Goal: Transaction & Acquisition: Purchase product/service

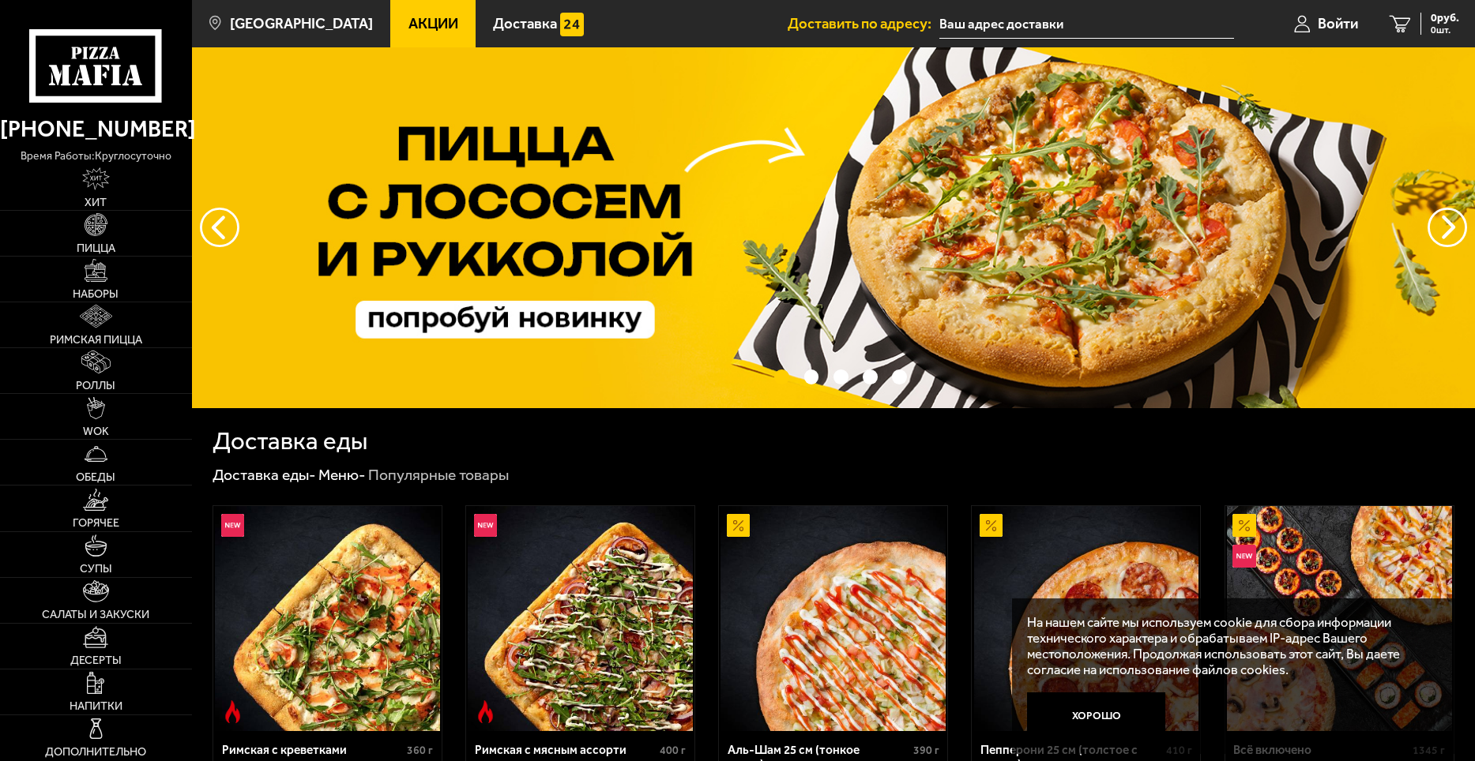
click at [408, 17] on span "Акции" at bounding box center [433, 24] width 50 height 15
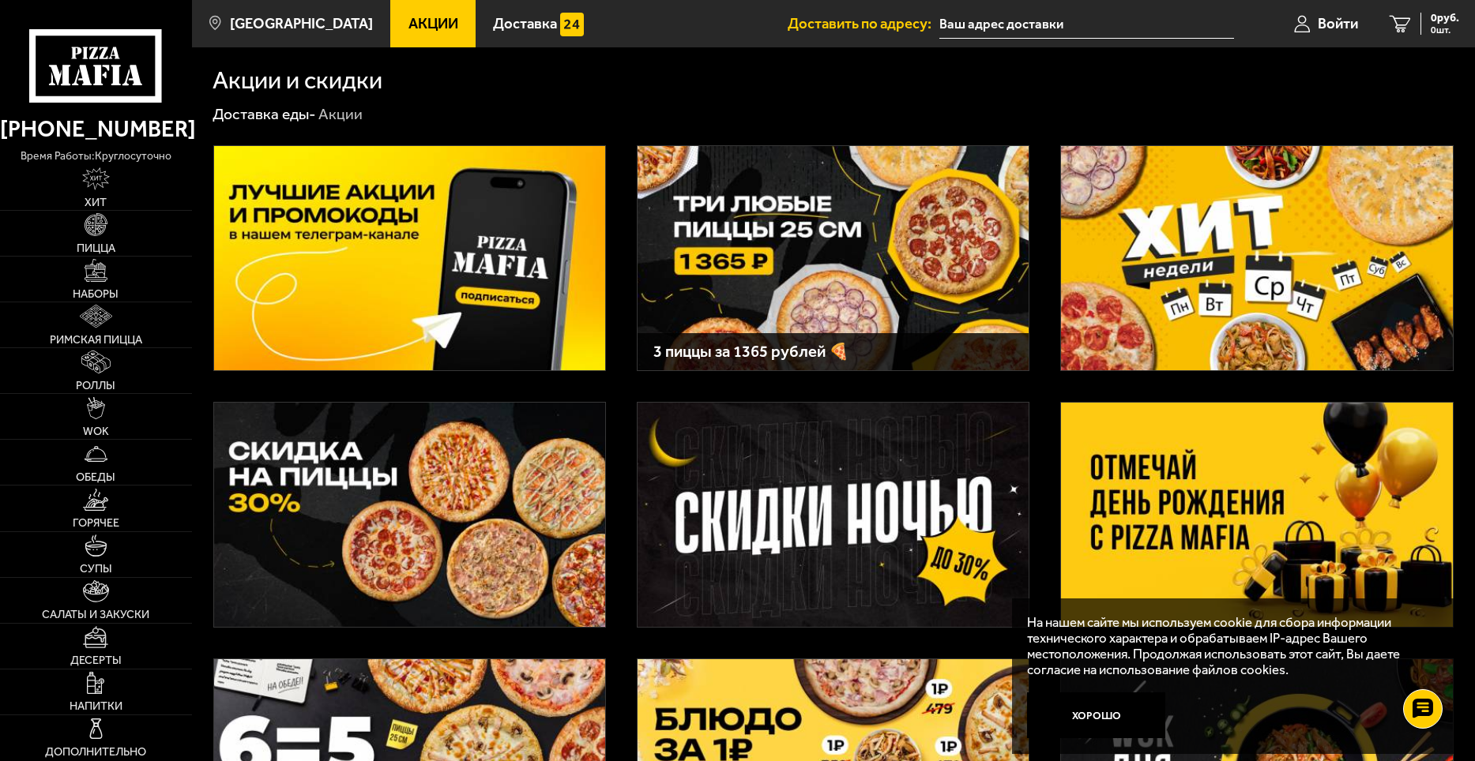
click at [1283, 516] on img at bounding box center [1256, 515] width 391 height 224
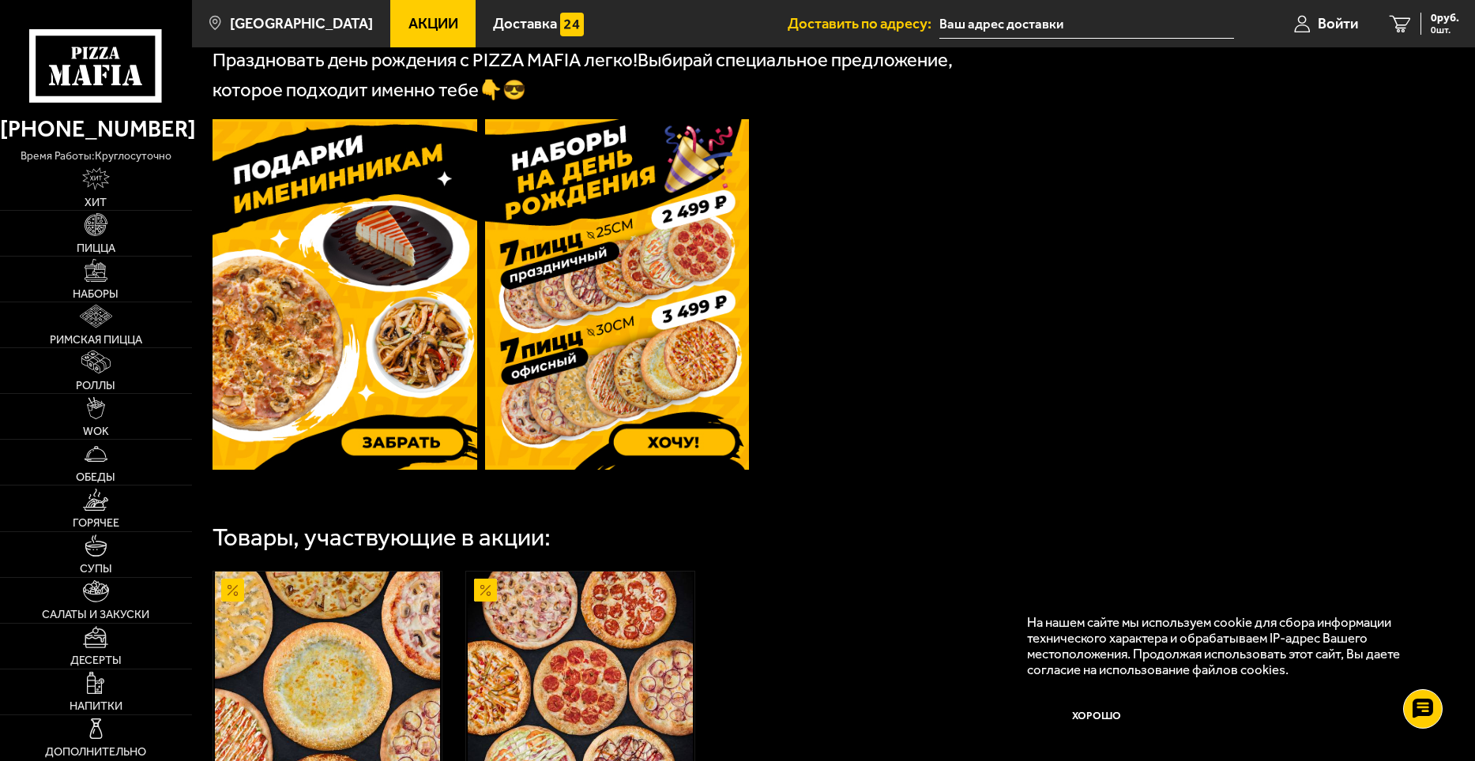
scroll to position [116, 0]
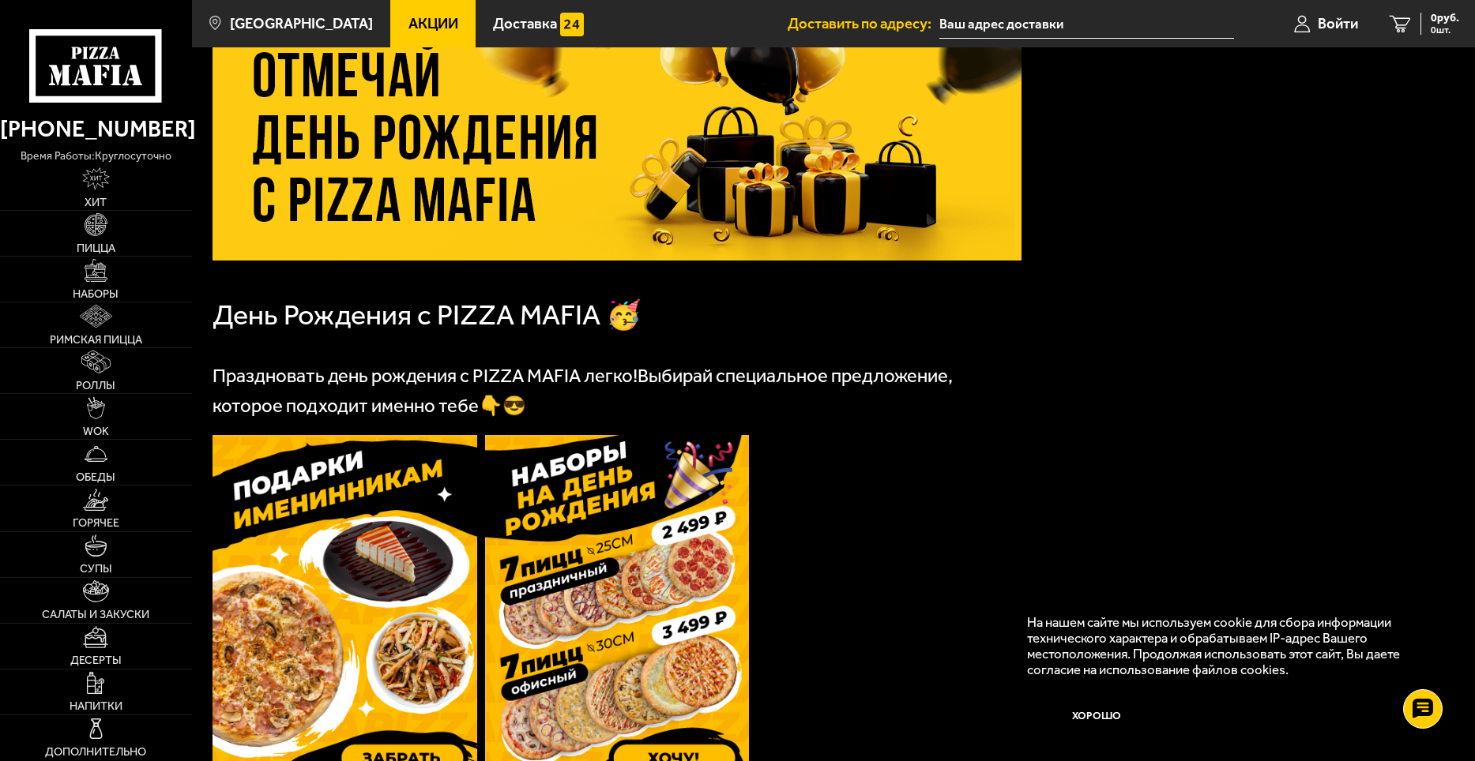
click at [622, 646] on img at bounding box center [617, 610] width 265 height 351
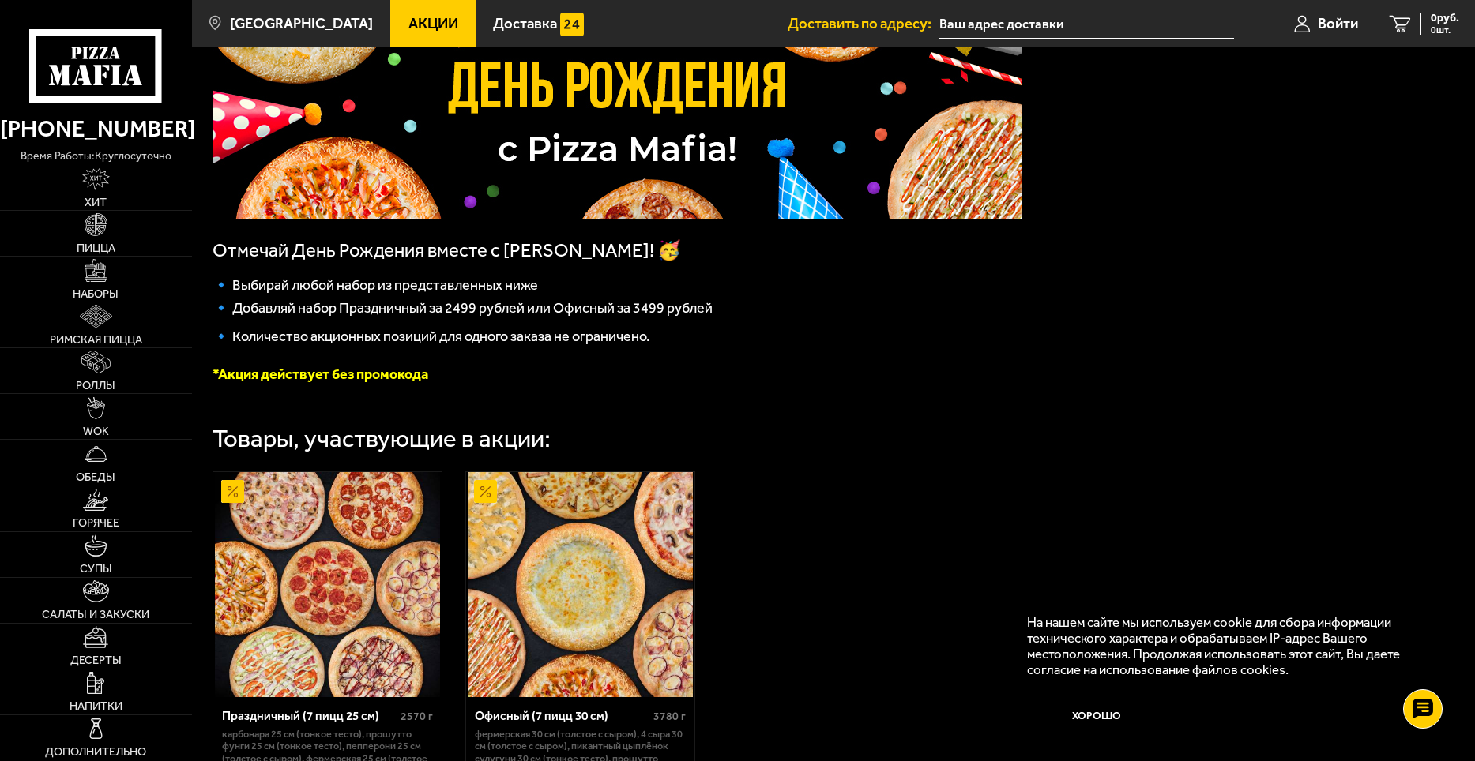
scroll to position [440, 0]
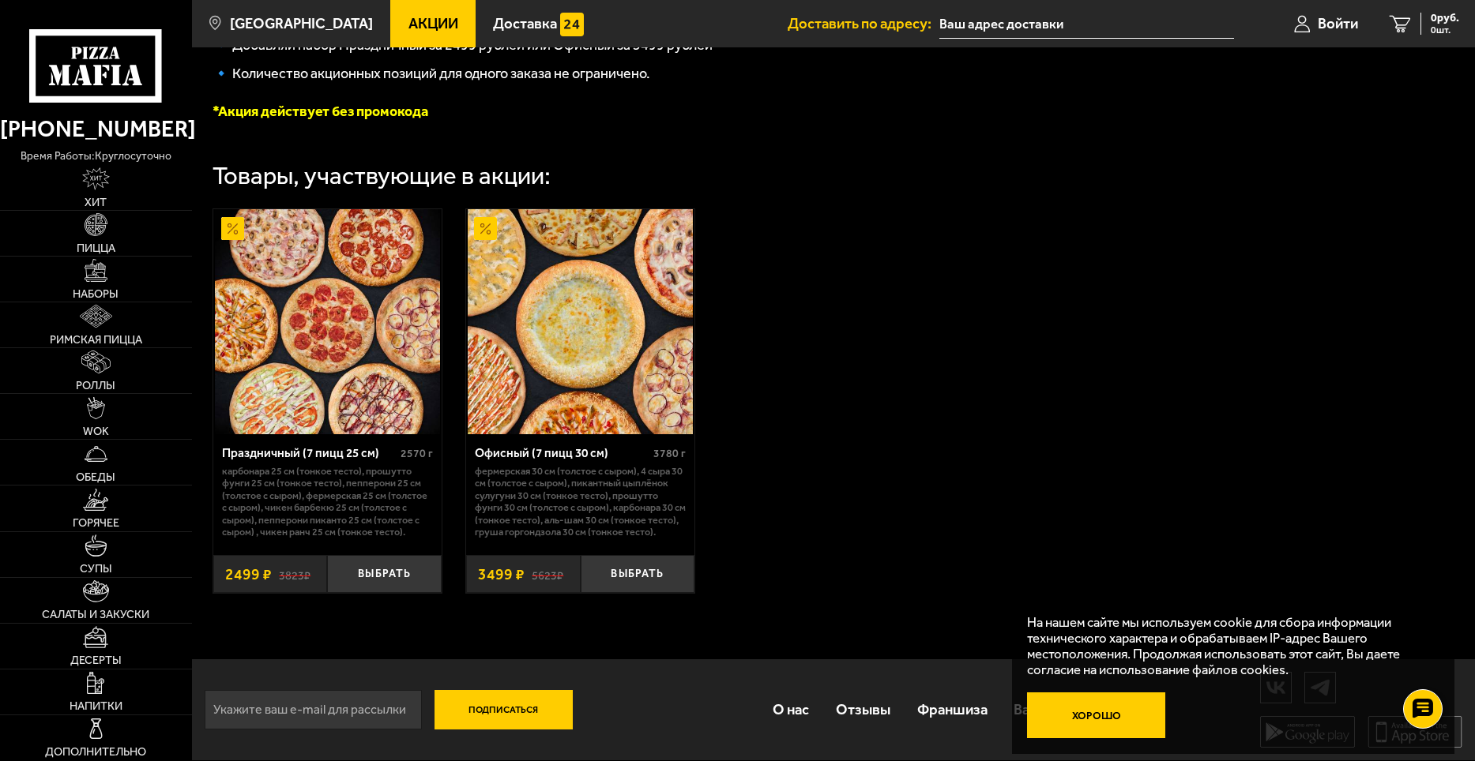
click at [1097, 714] on button "Хорошо" at bounding box center [1096, 716] width 138 height 46
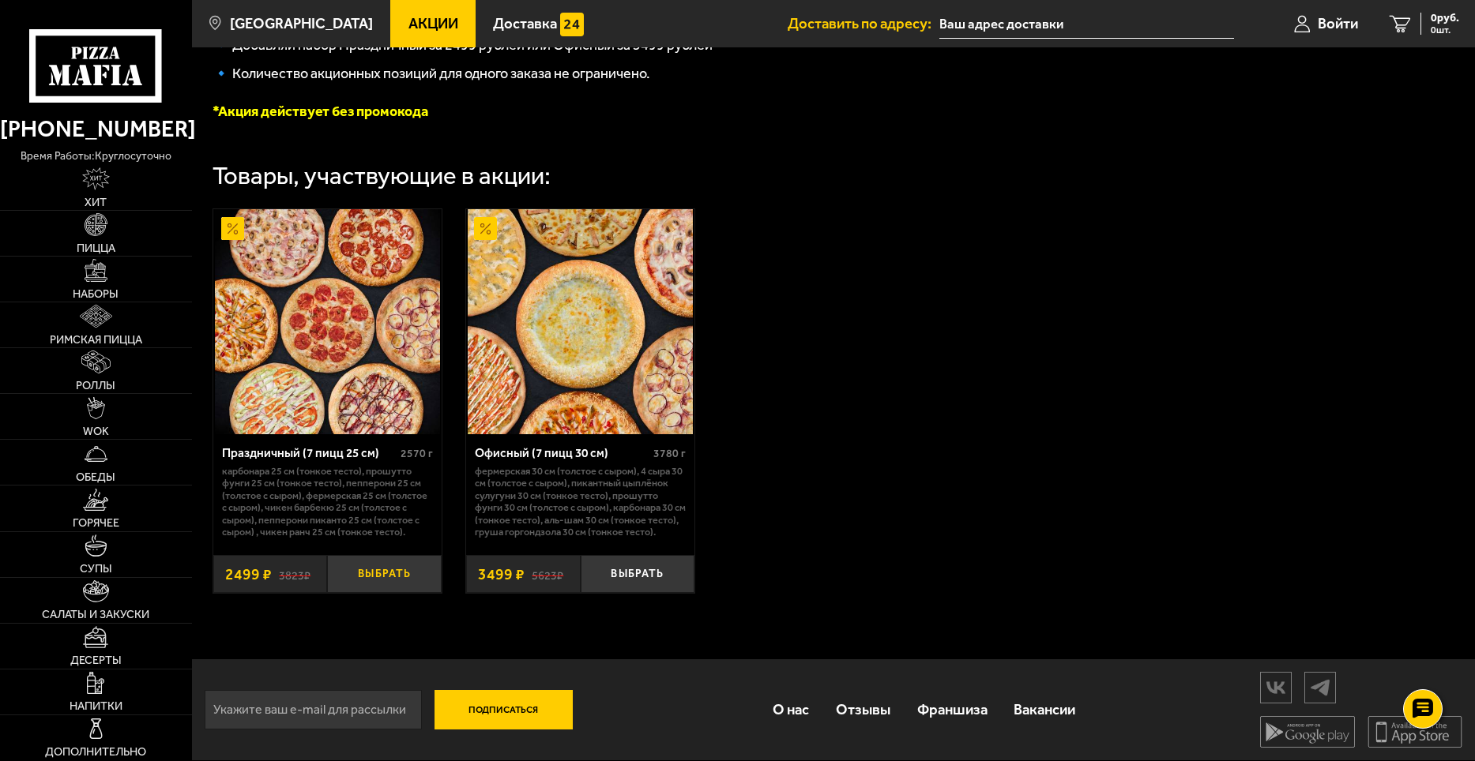
click at [386, 582] on button "Выбрать" at bounding box center [384, 574] width 115 height 38
click at [1309, 21] on span "Войти" at bounding box center [1319, 24] width 40 height 15
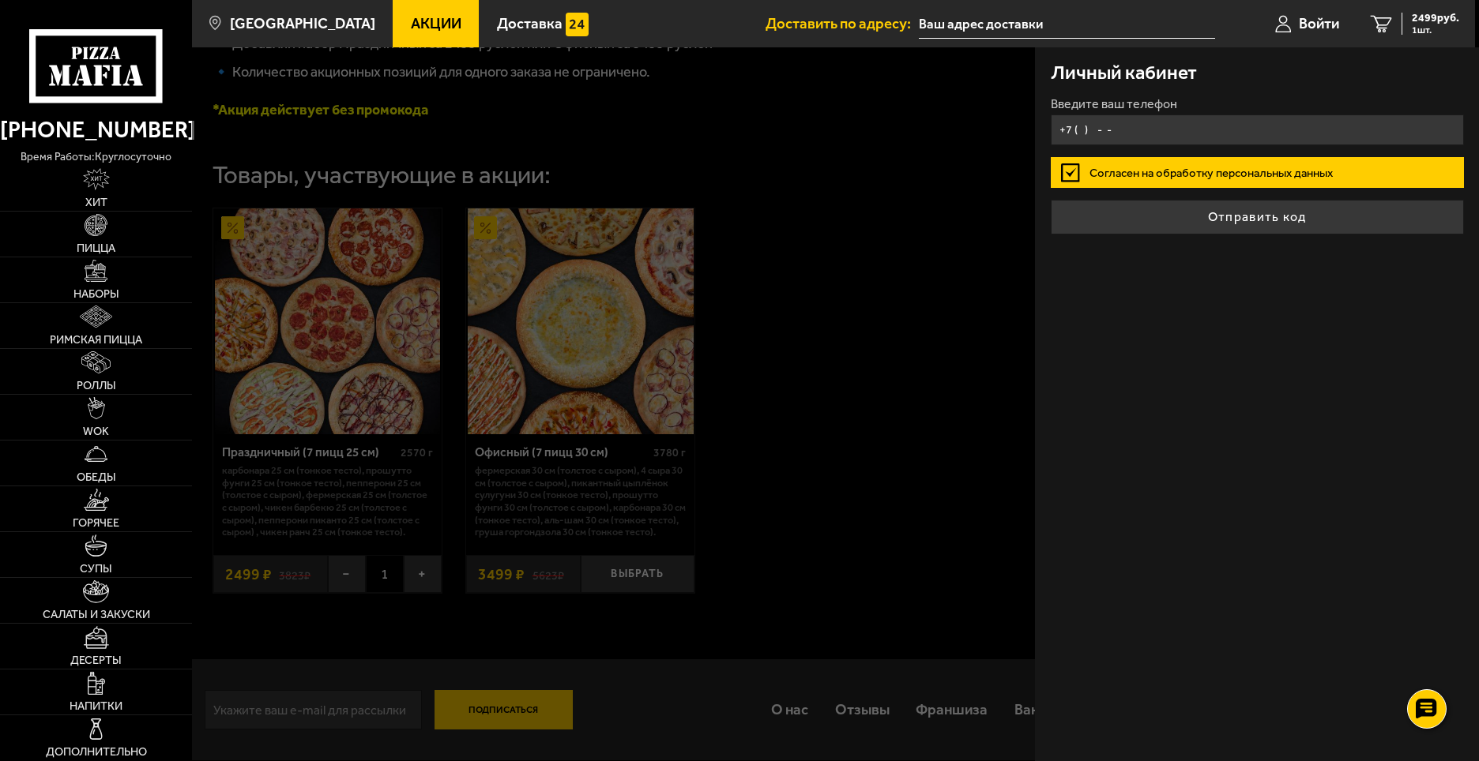
click at [1153, 132] on input "+7 ( ) - -" at bounding box center [1256, 130] width 413 height 31
click at [1167, 122] on input "+7 ( ) - -" at bounding box center [1256, 130] width 413 height 31
click at [1164, 136] on input "+7 ( ) - -" at bounding box center [1256, 130] width 413 height 31
click at [1191, 141] on input "+7 ( ) - -" at bounding box center [1256, 130] width 413 height 31
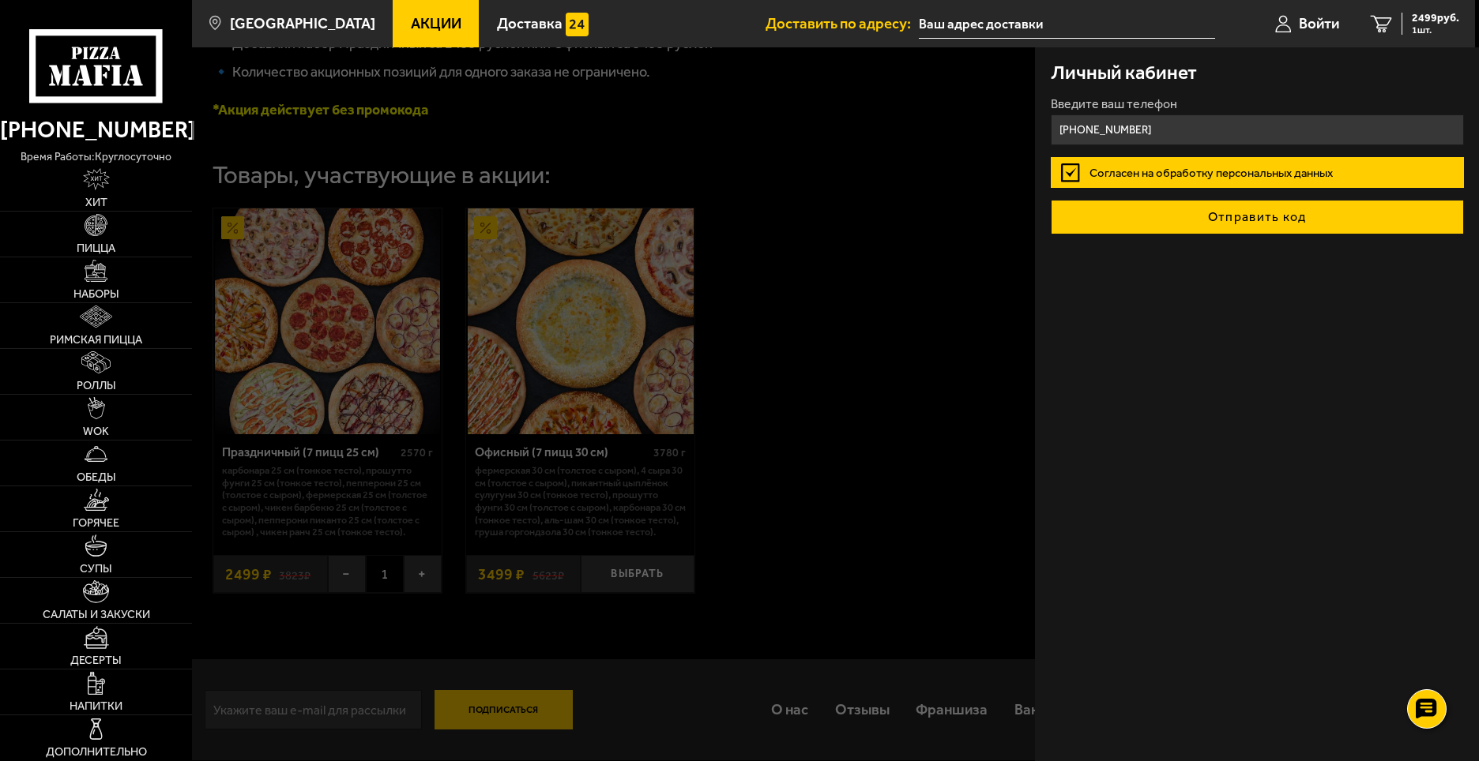
type input "[PHONE_NUMBER]"
click at [1210, 218] on button "Отправить код" at bounding box center [1256, 217] width 413 height 35
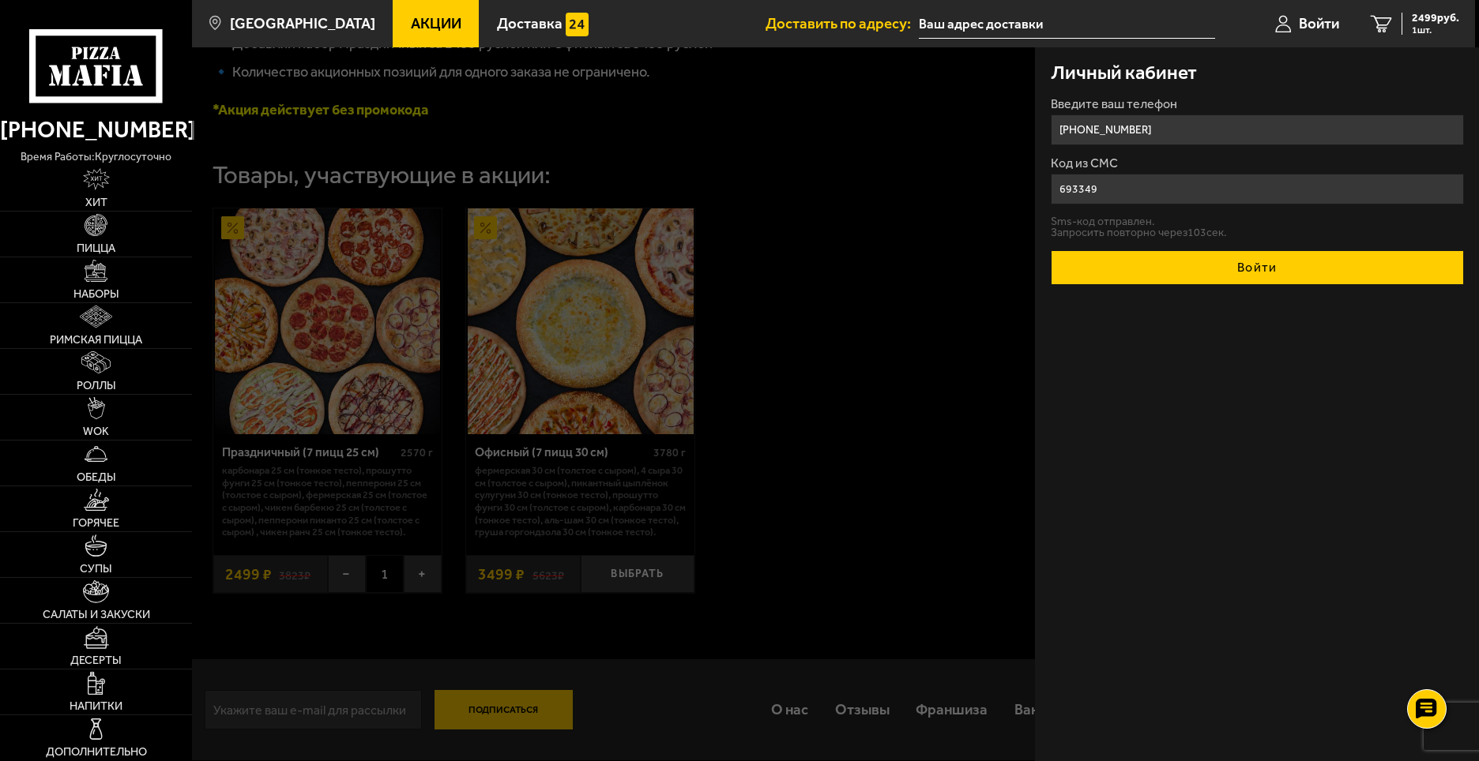
type input "693349"
click at [1134, 265] on button "Войти" at bounding box center [1256, 267] width 413 height 35
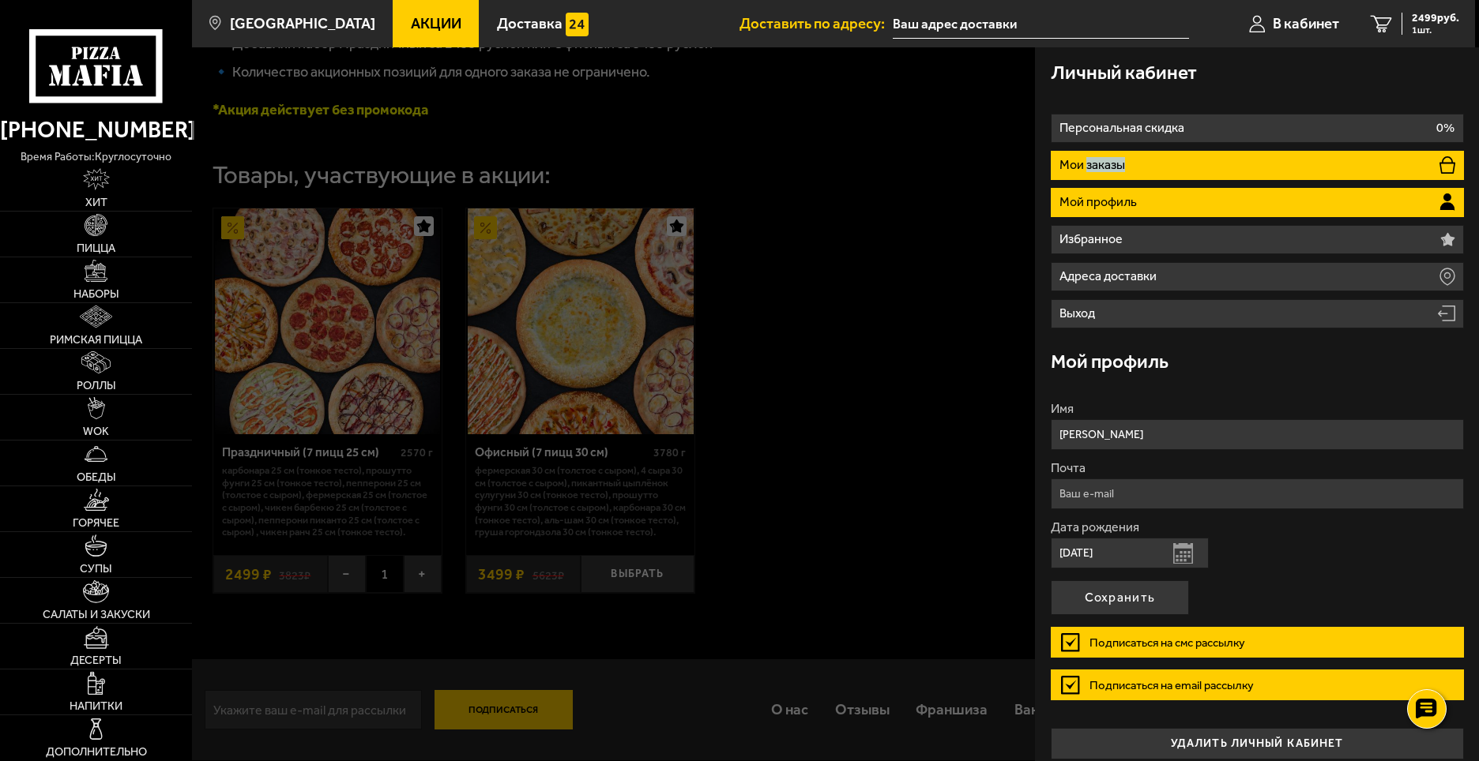
click at [1111, 173] on li "Мои заказы" at bounding box center [1256, 165] width 413 height 29
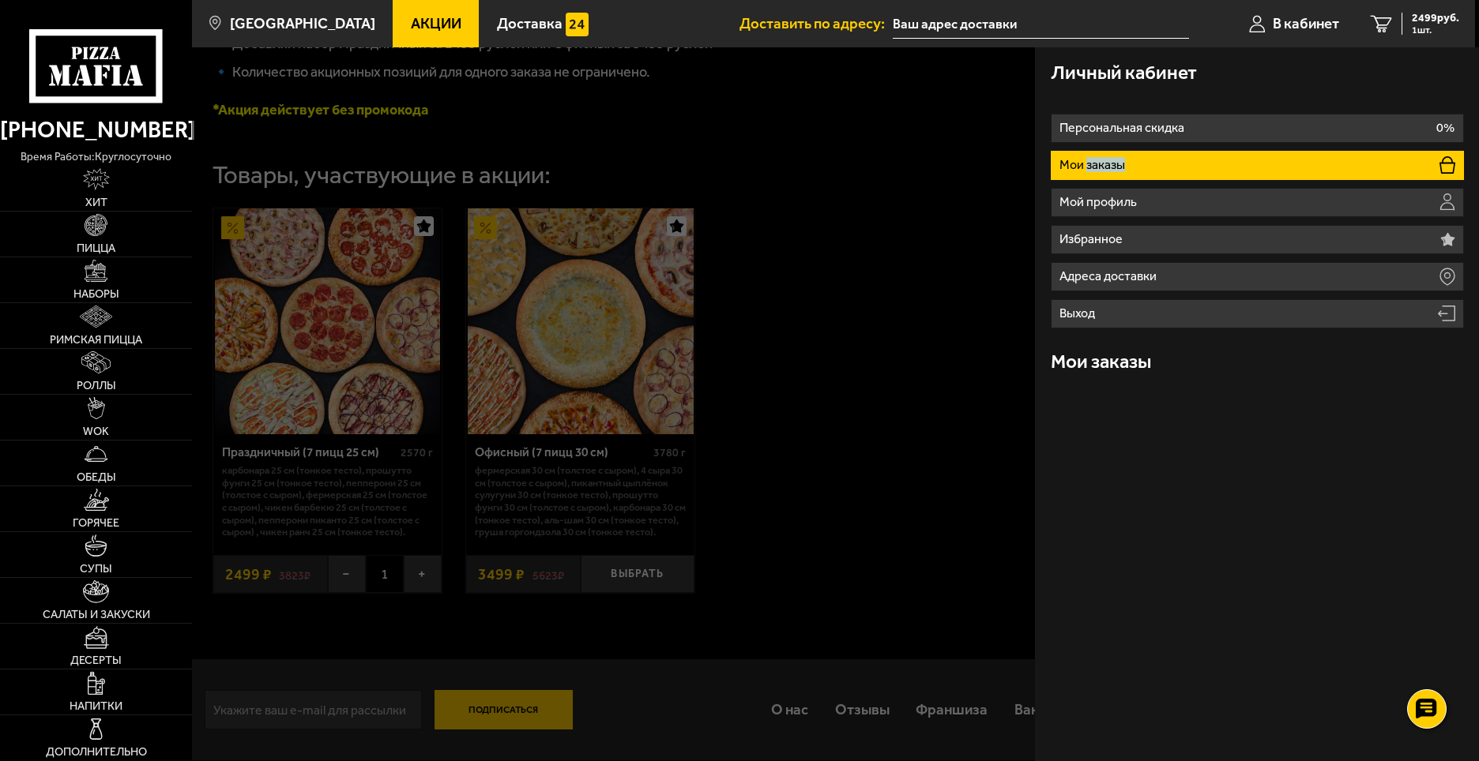
click at [1111, 173] on li "Мои заказы" at bounding box center [1256, 165] width 413 height 29
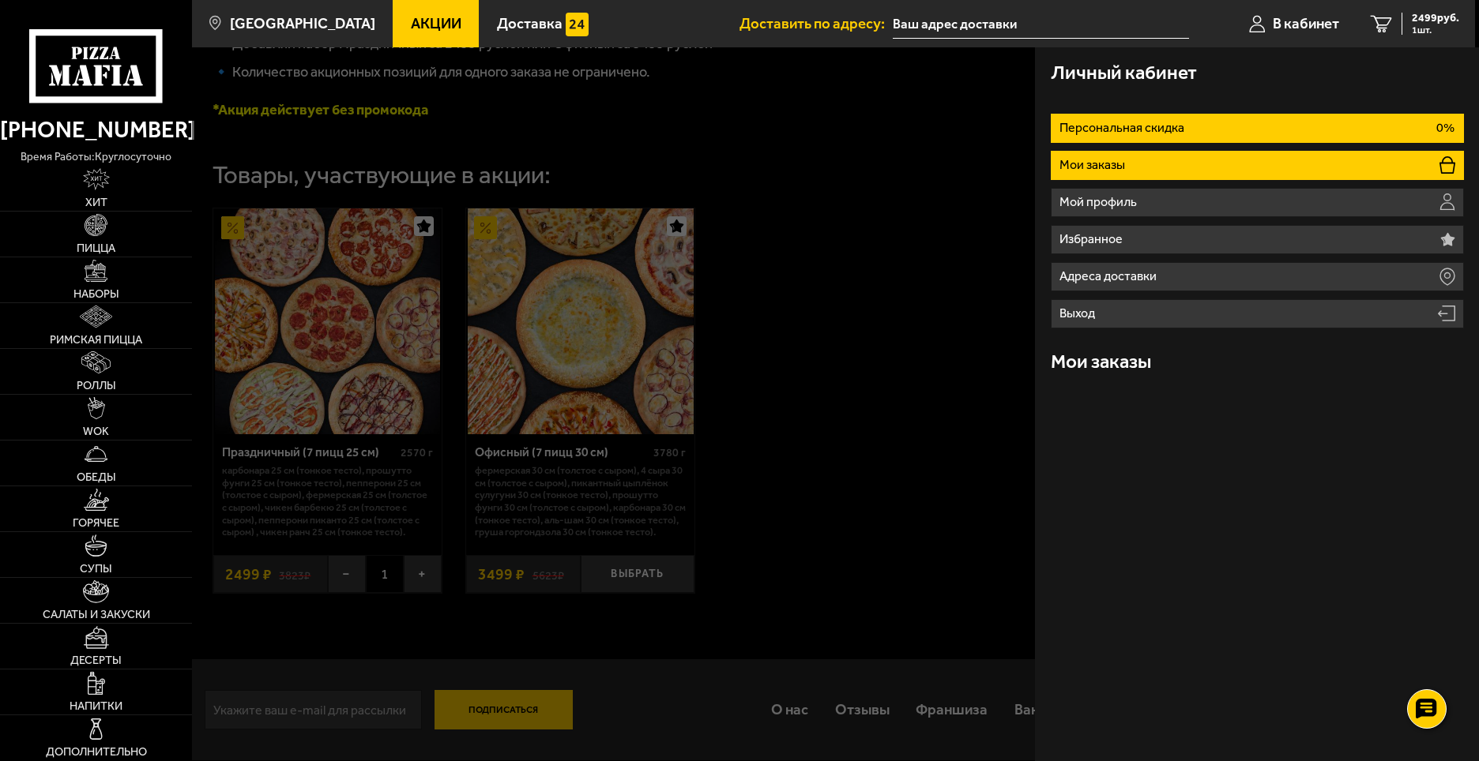
click at [1157, 135] on li "Персональная скидка 0%" at bounding box center [1256, 128] width 413 height 29
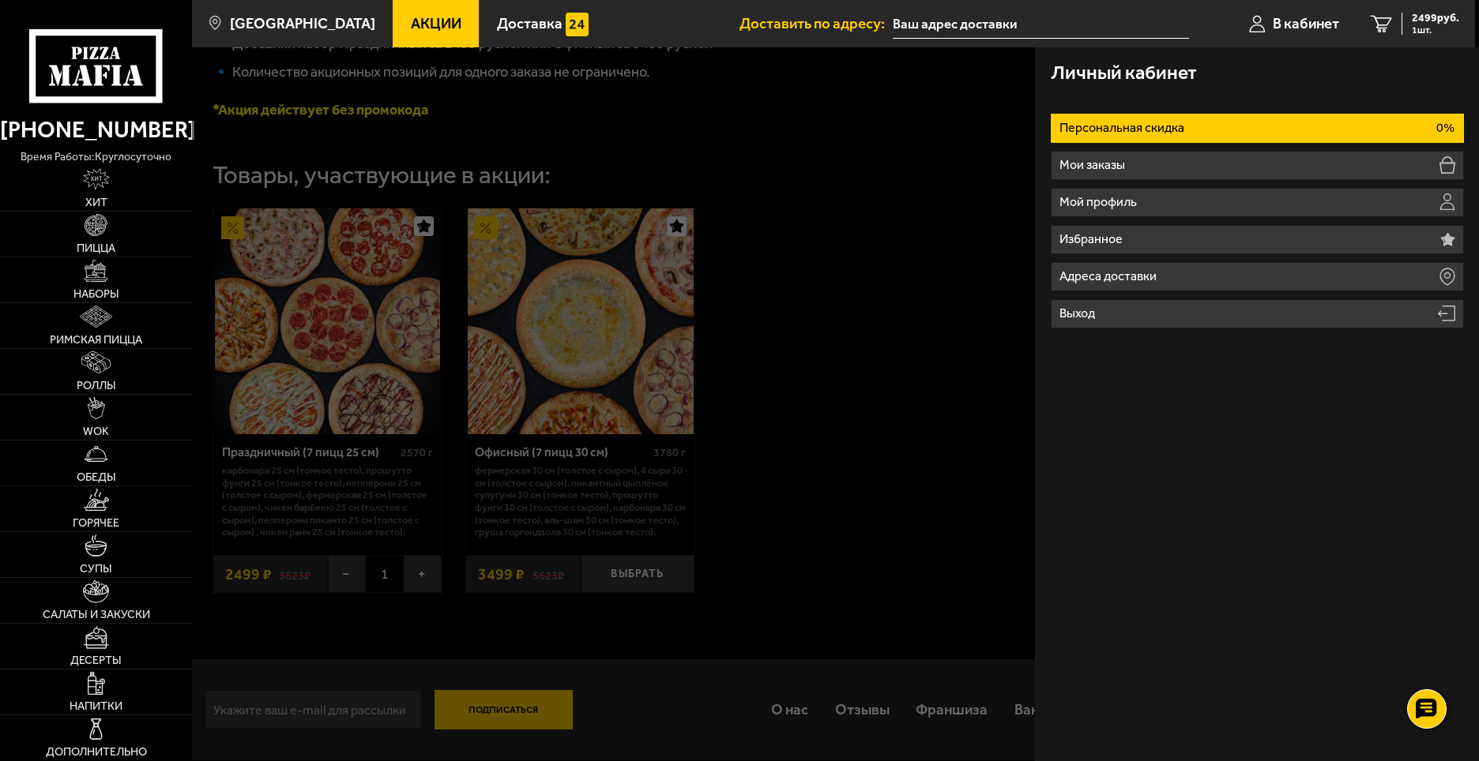
click at [848, 272] on div at bounding box center [931, 427] width 1479 height 761
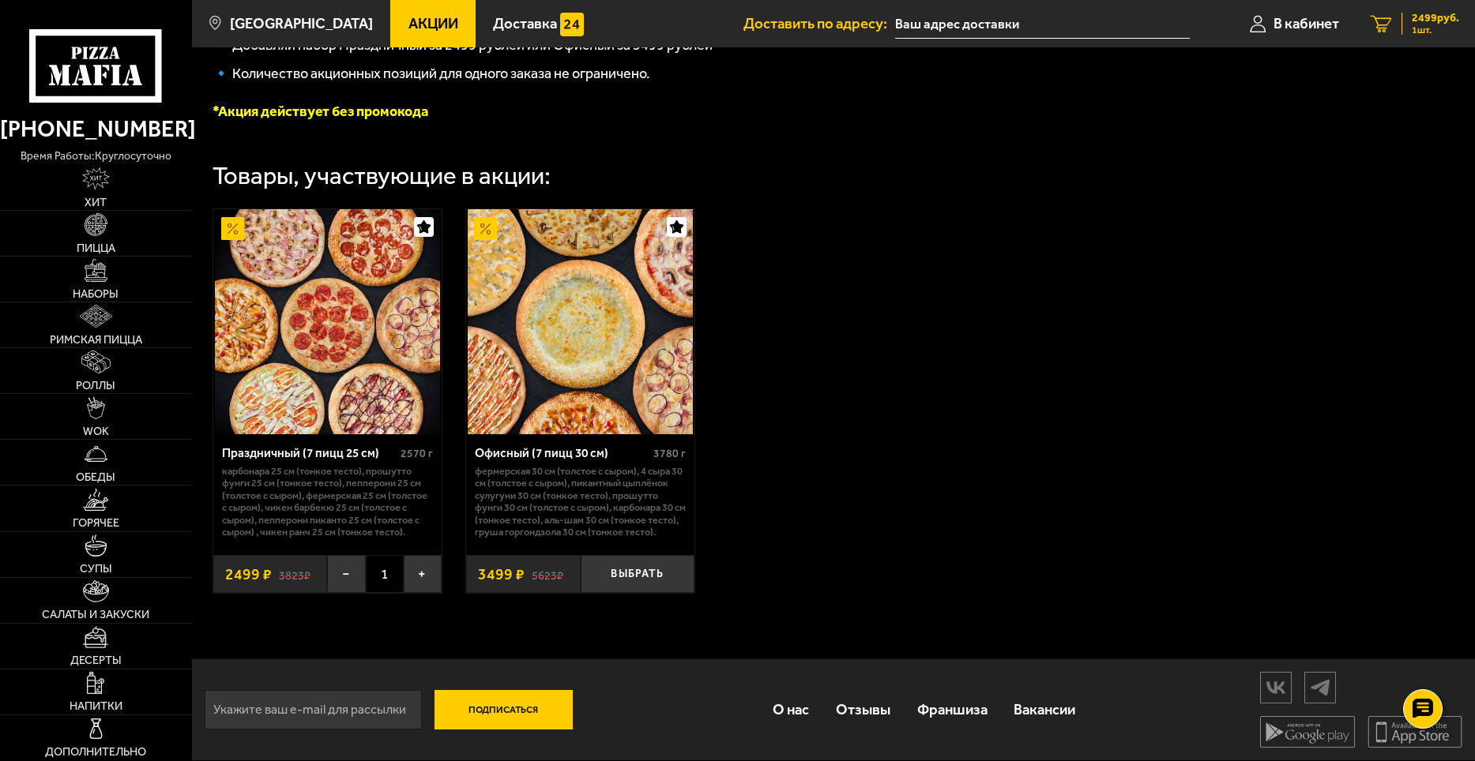
click at [1422, 24] on span "2499 руб." at bounding box center [1434, 18] width 47 height 11
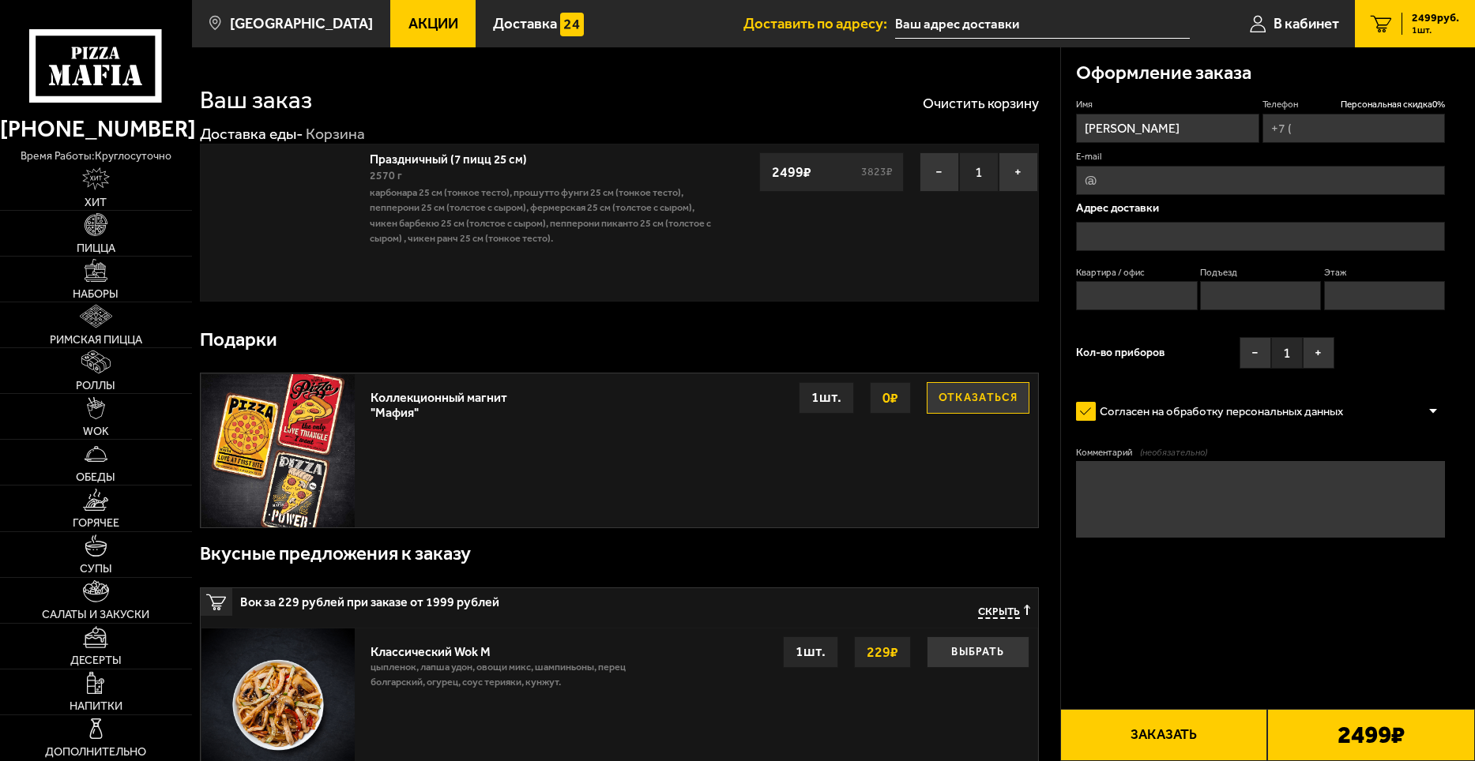
type input "[PHONE_NUMBER]"
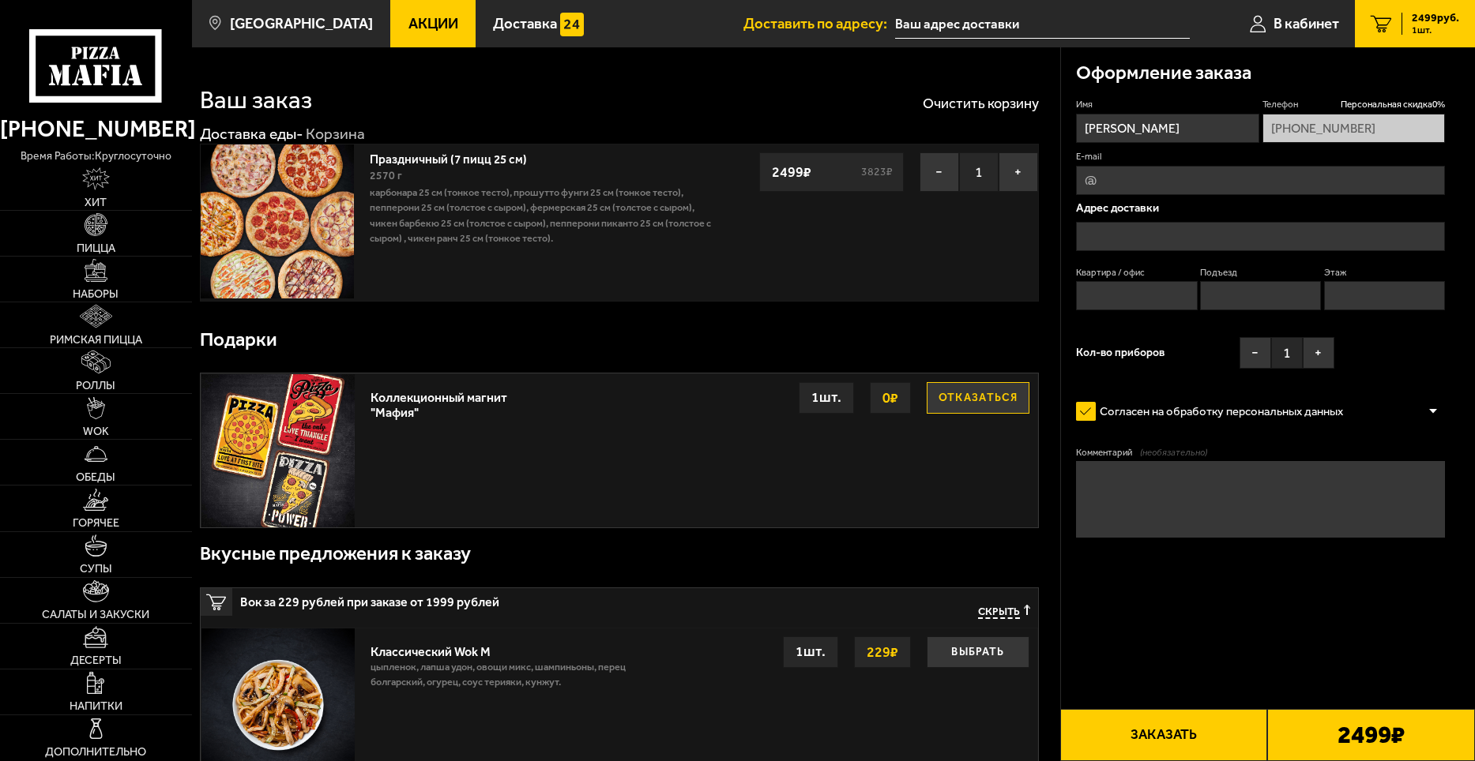
click at [1127, 231] on input "text" at bounding box center [1260, 236] width 369 height 29
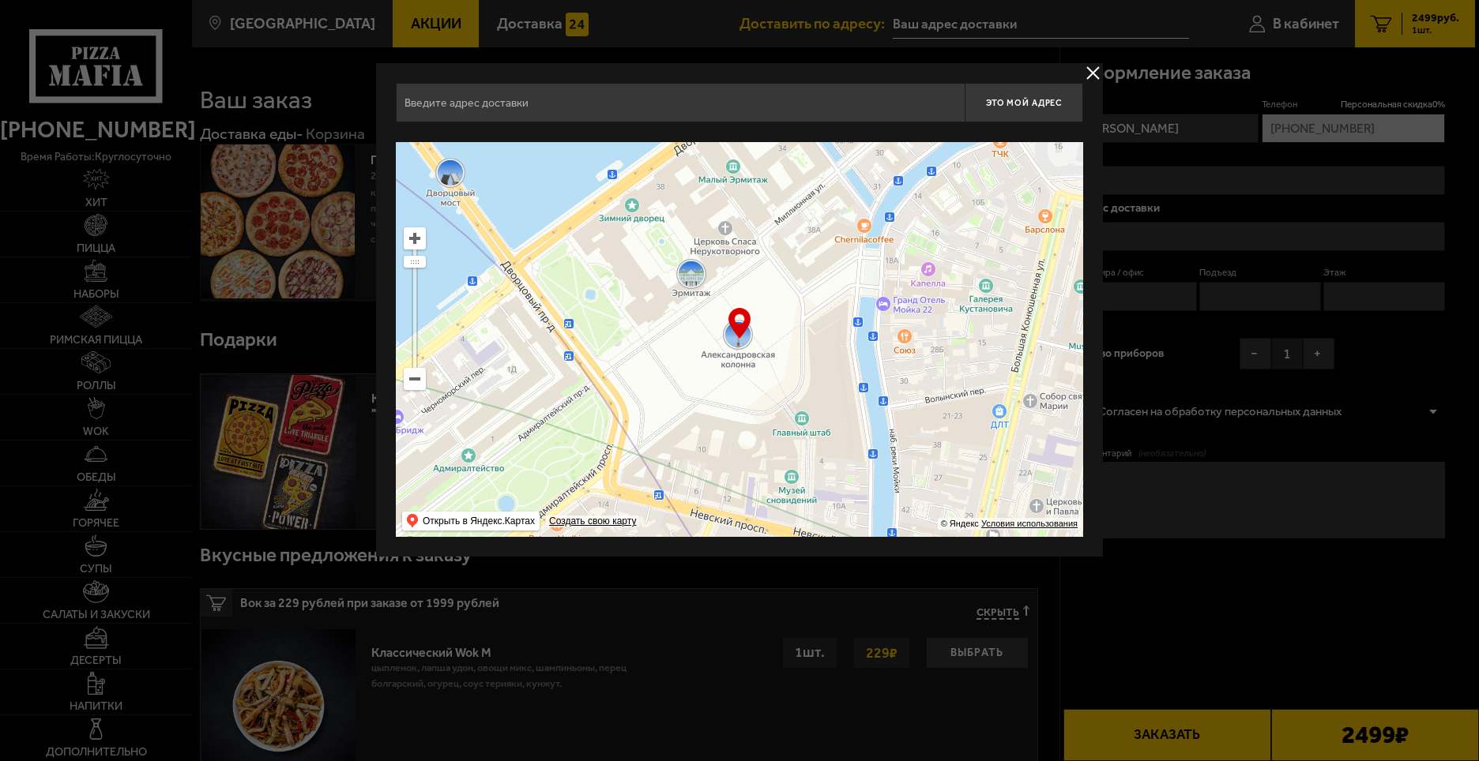
click at [428, 374] on ymaps at bounding box center [739, 339] width 687 height 395
click at [423, 378] on ymaps at bounding box center [414, 379] width 21 height 21
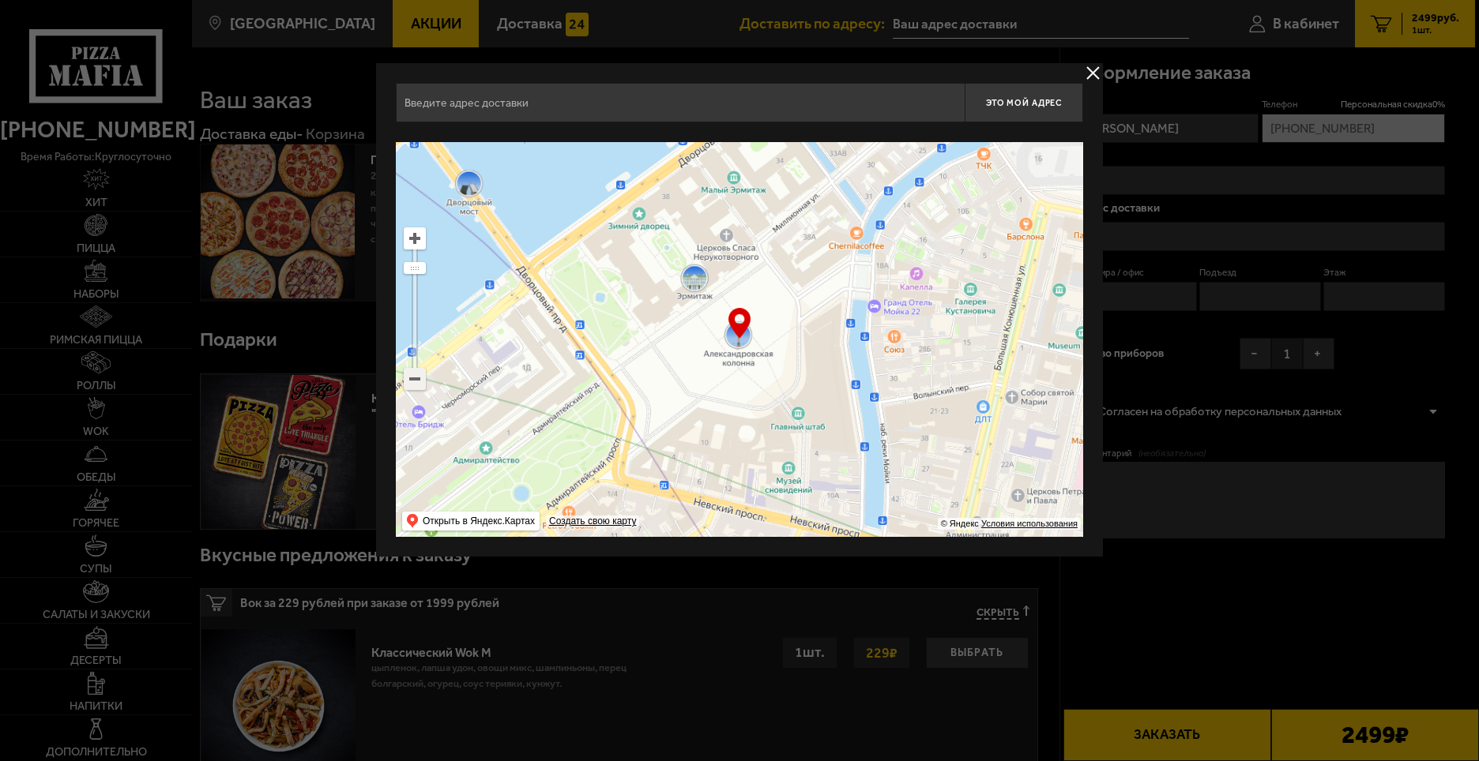
click at [423, 378] on ymaps at bounding box center [414, 379] width 21 height 21
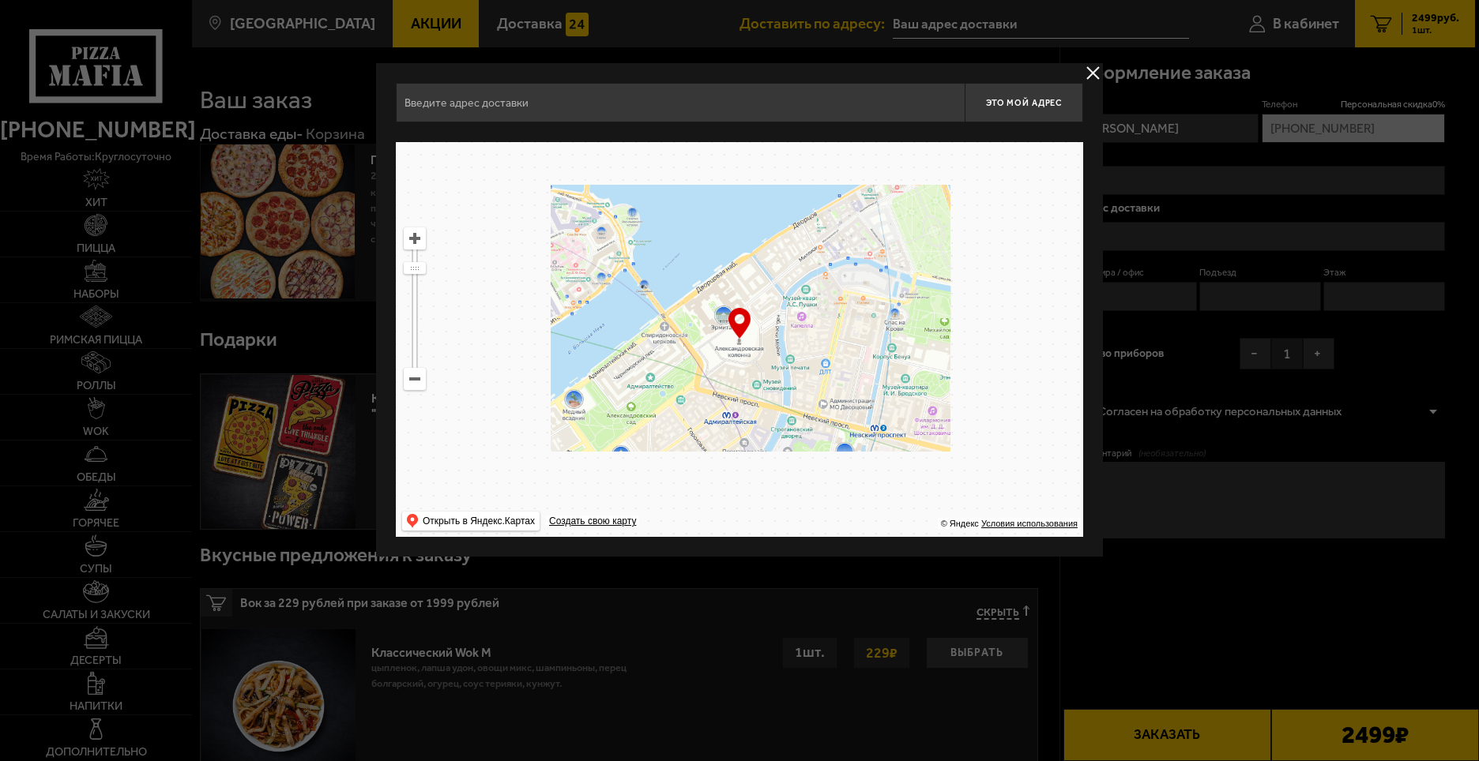
click at [423, 378] on ymaps at bounding box center [414, 379] width 21 height 21
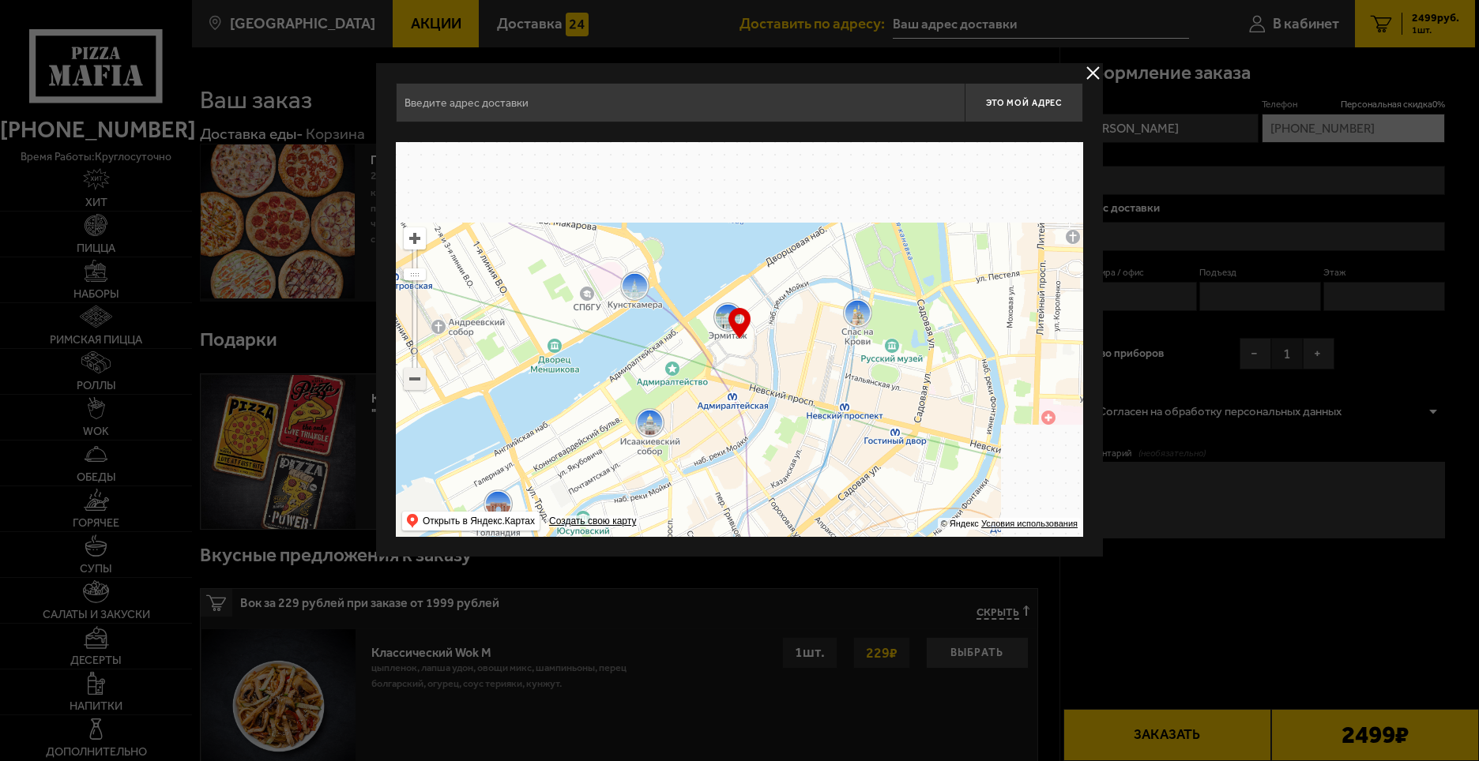
click at [423, 378] on ymaps at bounding box center [414, 379] width 21 height 21
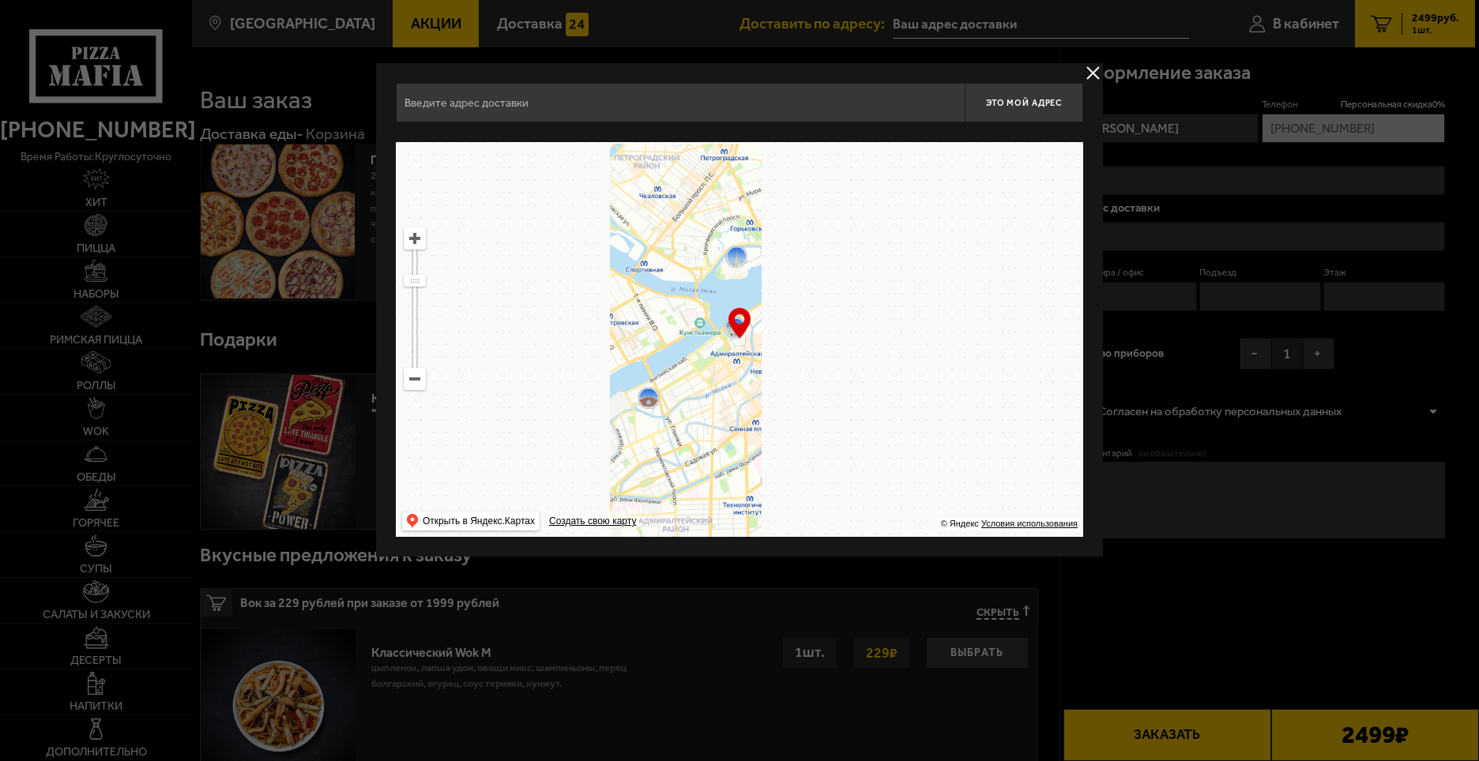
click at [423, 378] on ymaps at bounding box center [414, 379] width 21 height 21
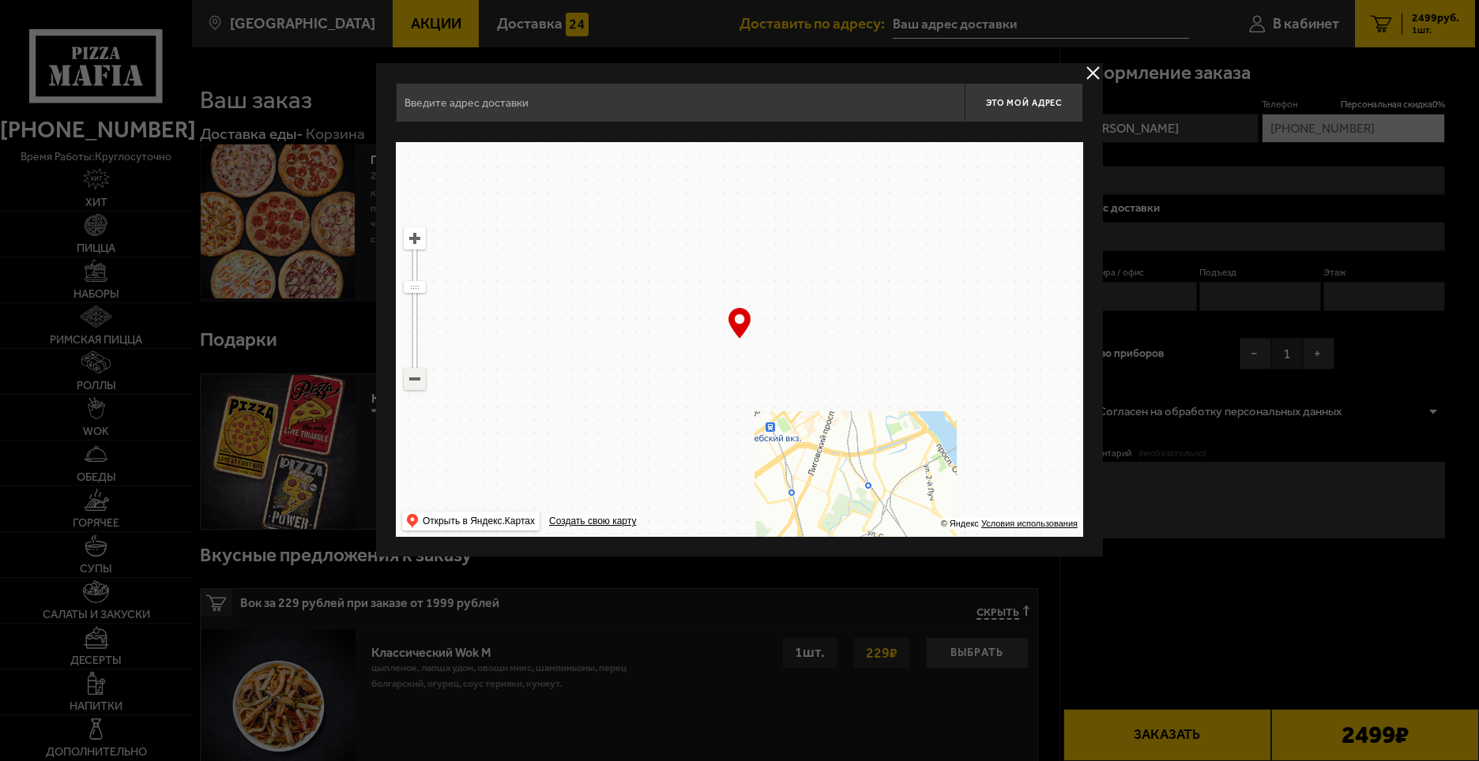
click at [423, 378] on ymaps at bounding box center [414, 379] width 21 height 21
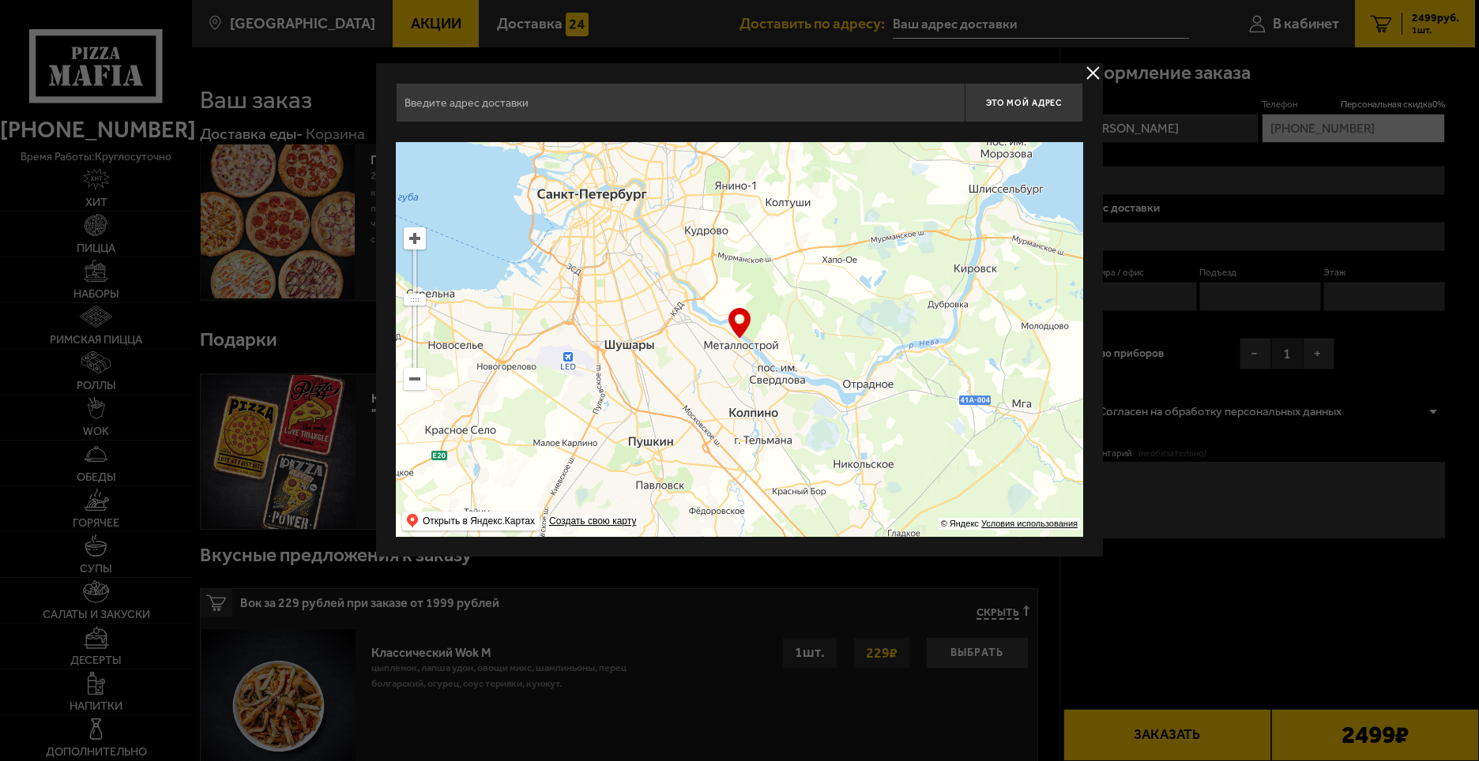
drag, startPoint x: 851, startPoint y: 445, endPoint x: 701, endPoint y: 299, distance: 210.0
click at [701, 299] on ymaps at bounding box center [739, 339] width 687 height 395
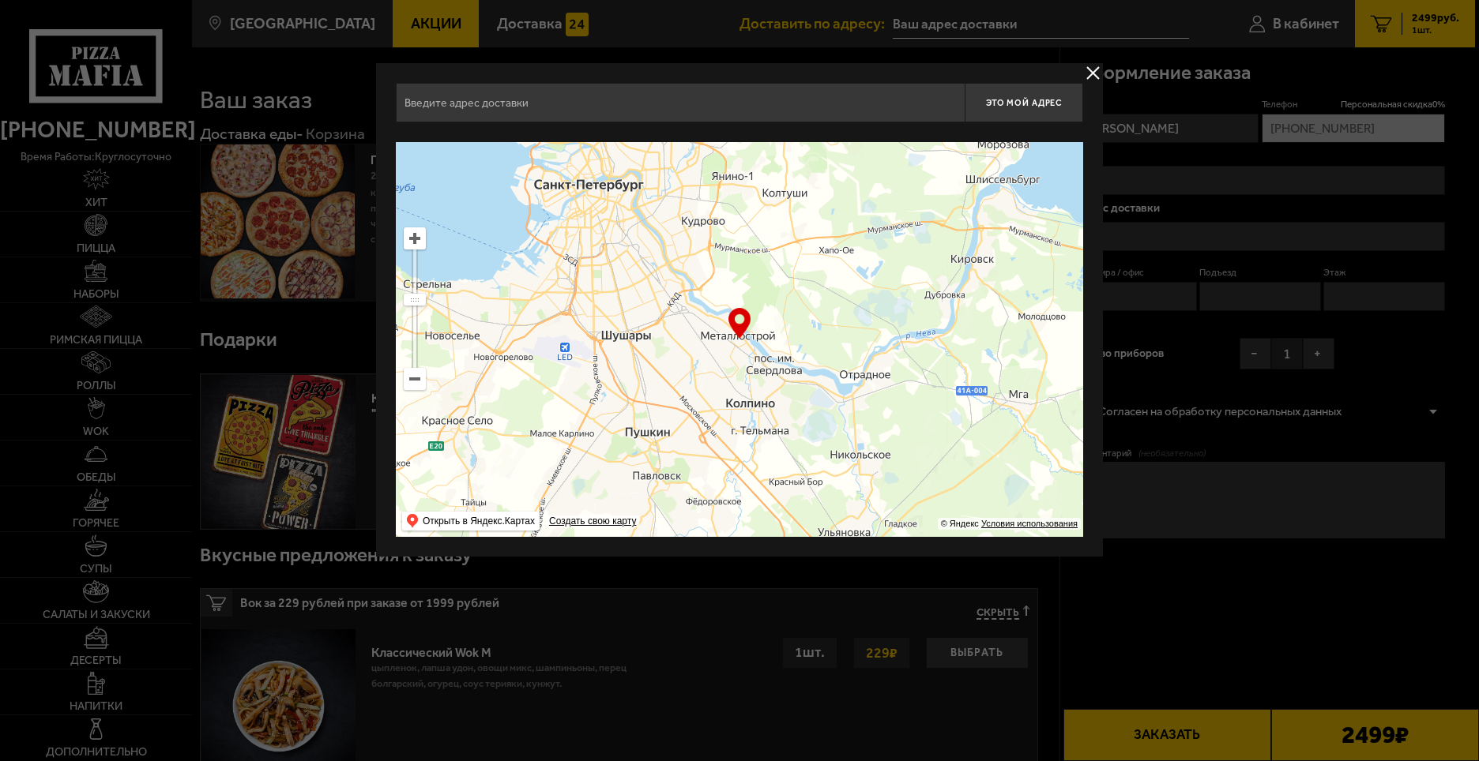
type input "[STREET_ADDRESS]"
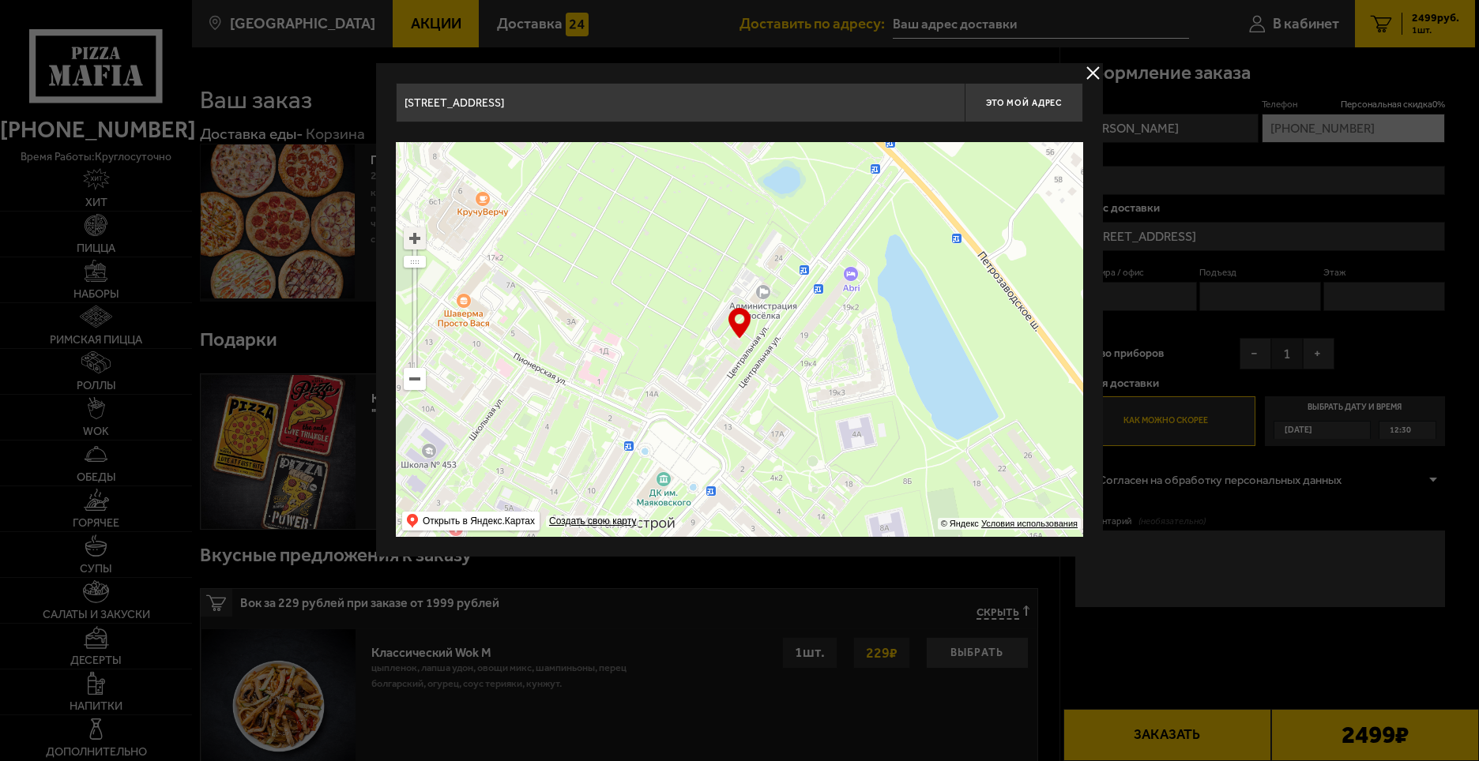
click at [423, 233] on ymaps at bounding box center [414, 238] width 21 height 21
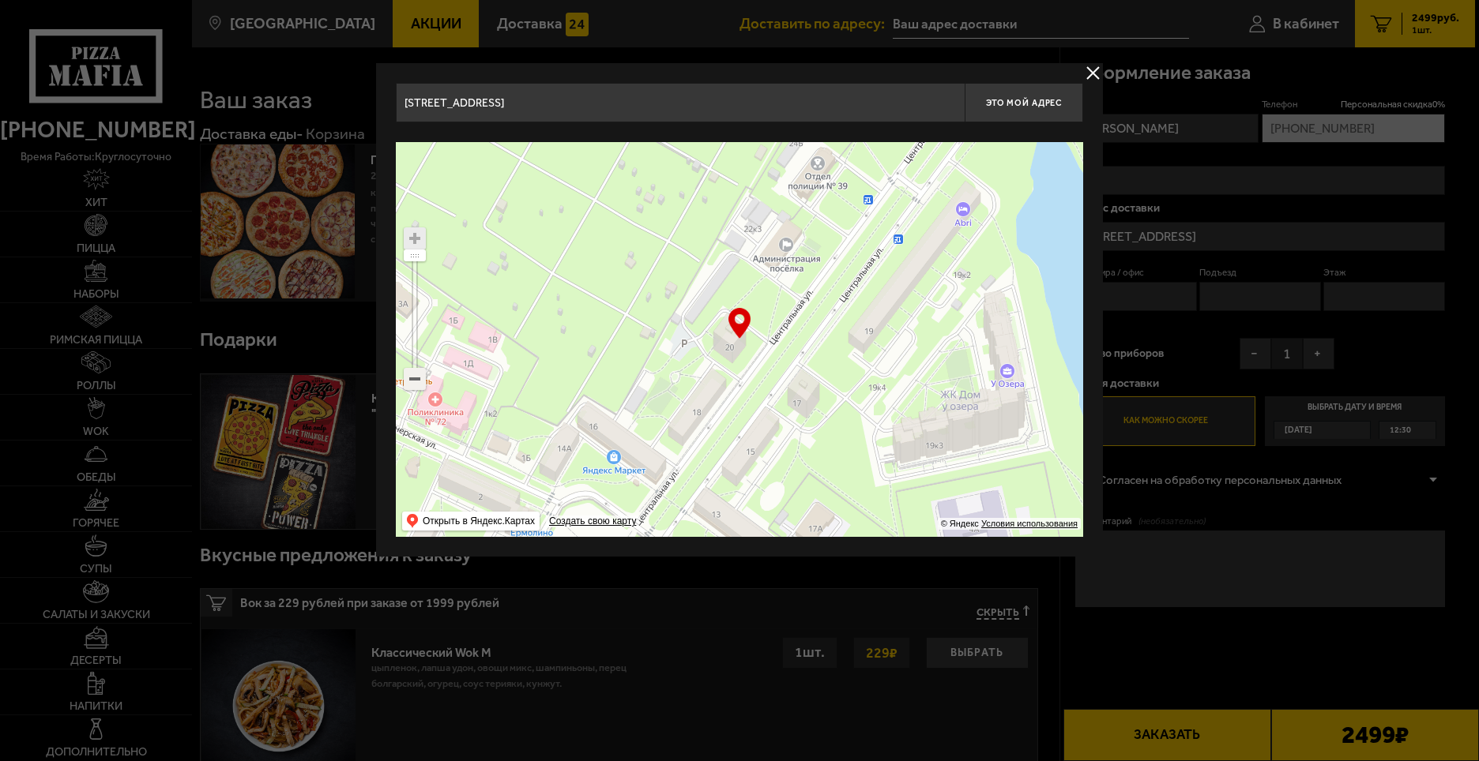
click at [423, 373] on ymaps at bounding box center [414, 379] width 21 height 21
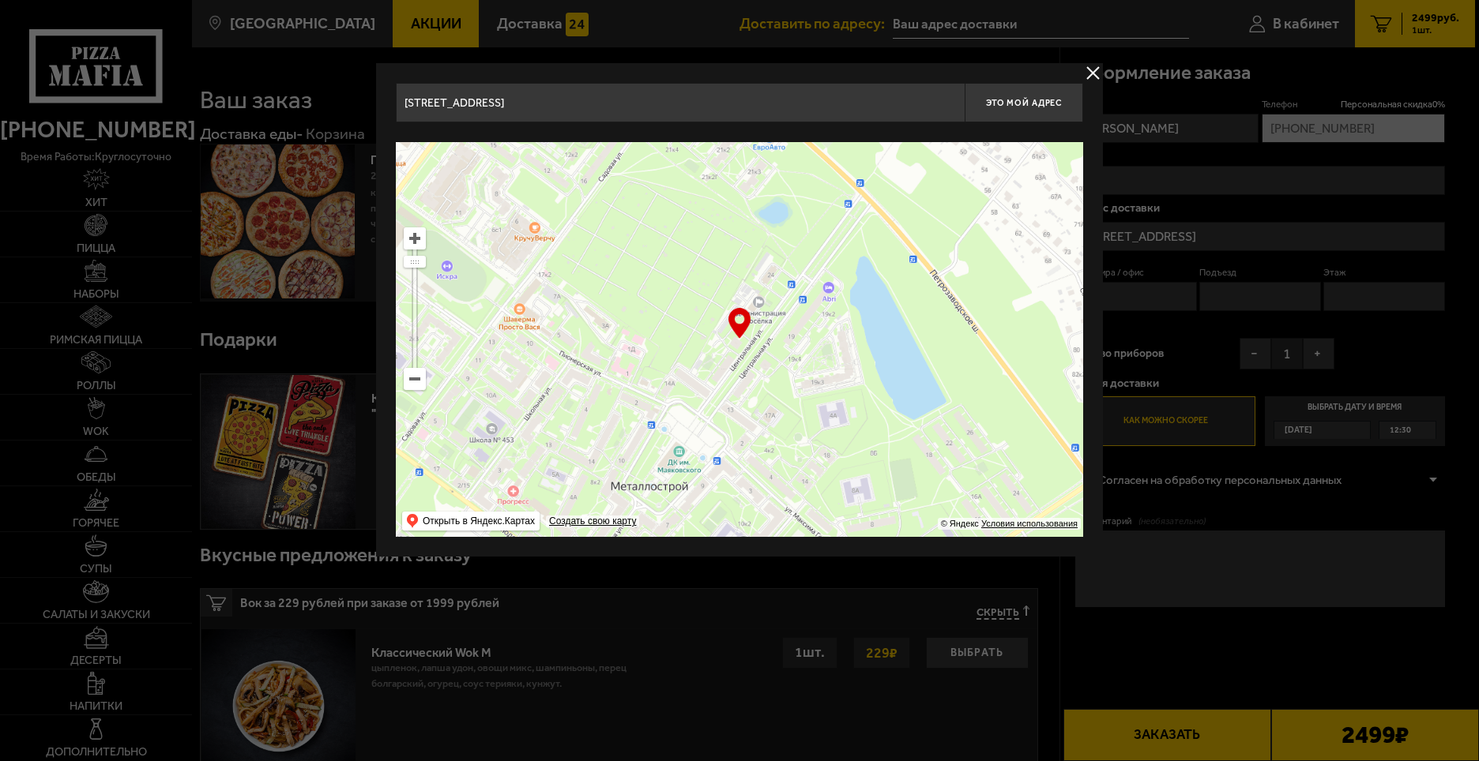
click at [423, 373] on ymaps at bounding box center [414, 379] width 21 height 21
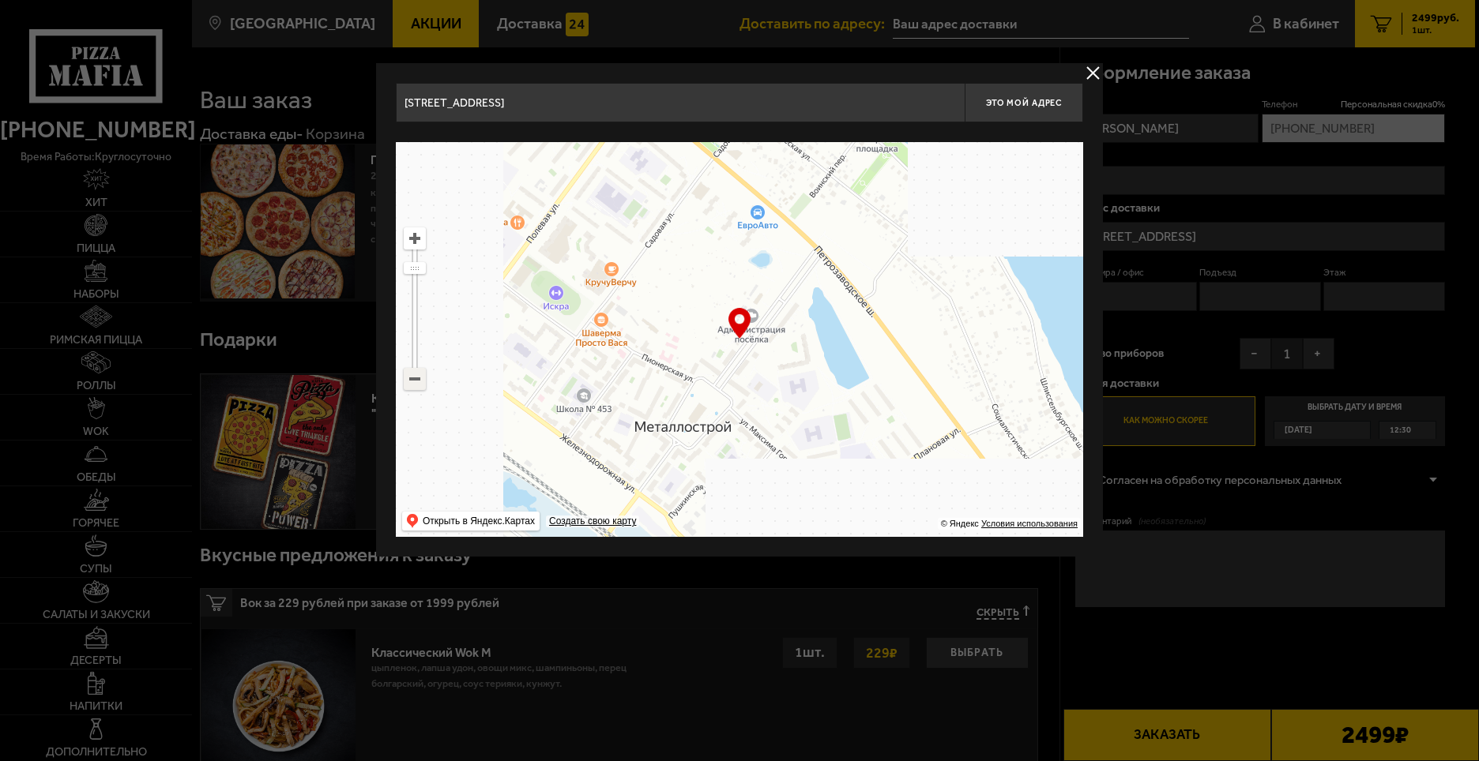
click at [423, 373] on ymaps at bounding box center [414, 379] width 21 height 21
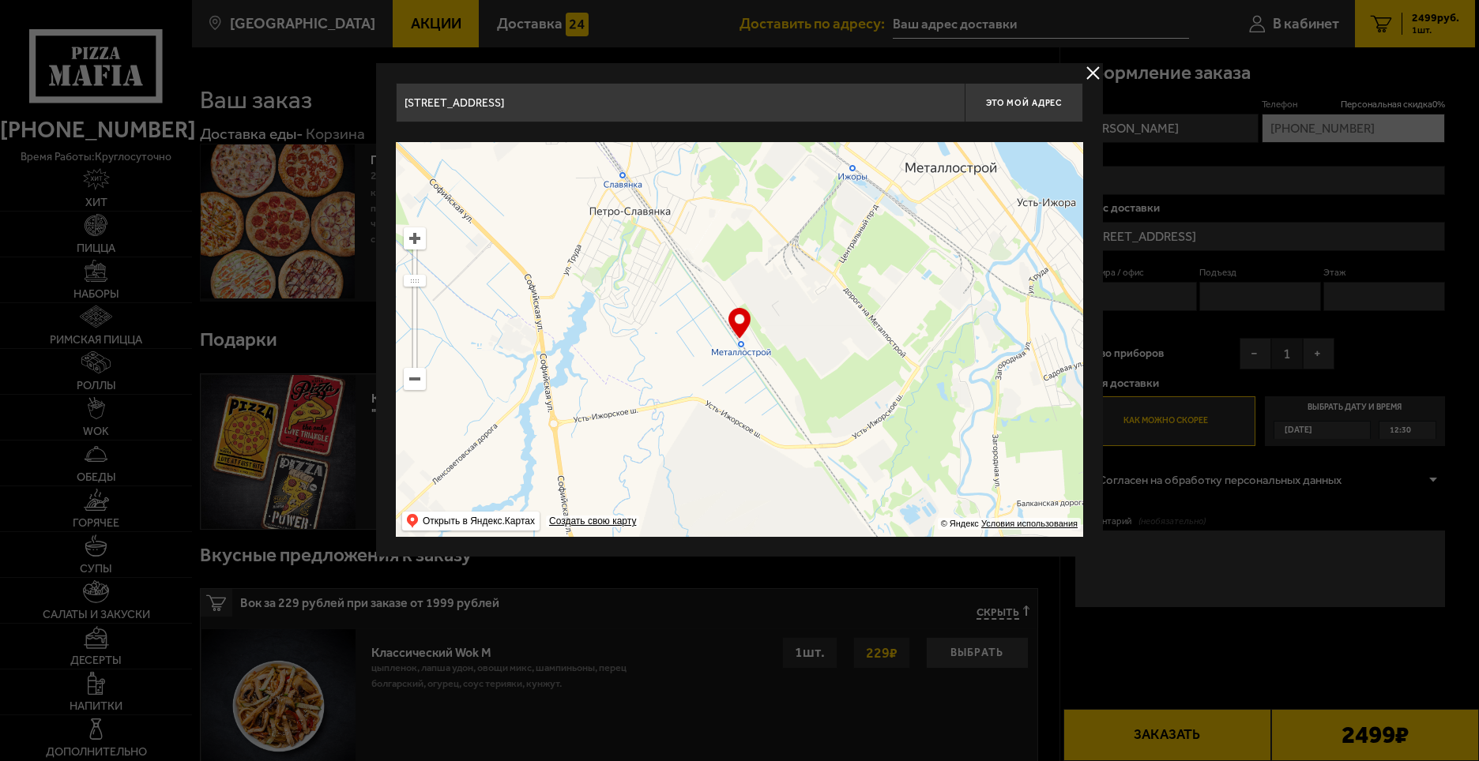
drag, startPoint x: 759, startPoint y: 431, endPoint x: 951, endPoint y: 205, distance: 296.4
click at [951, 205] on ymaps at bounding box center [739, 339] width 687 height 395
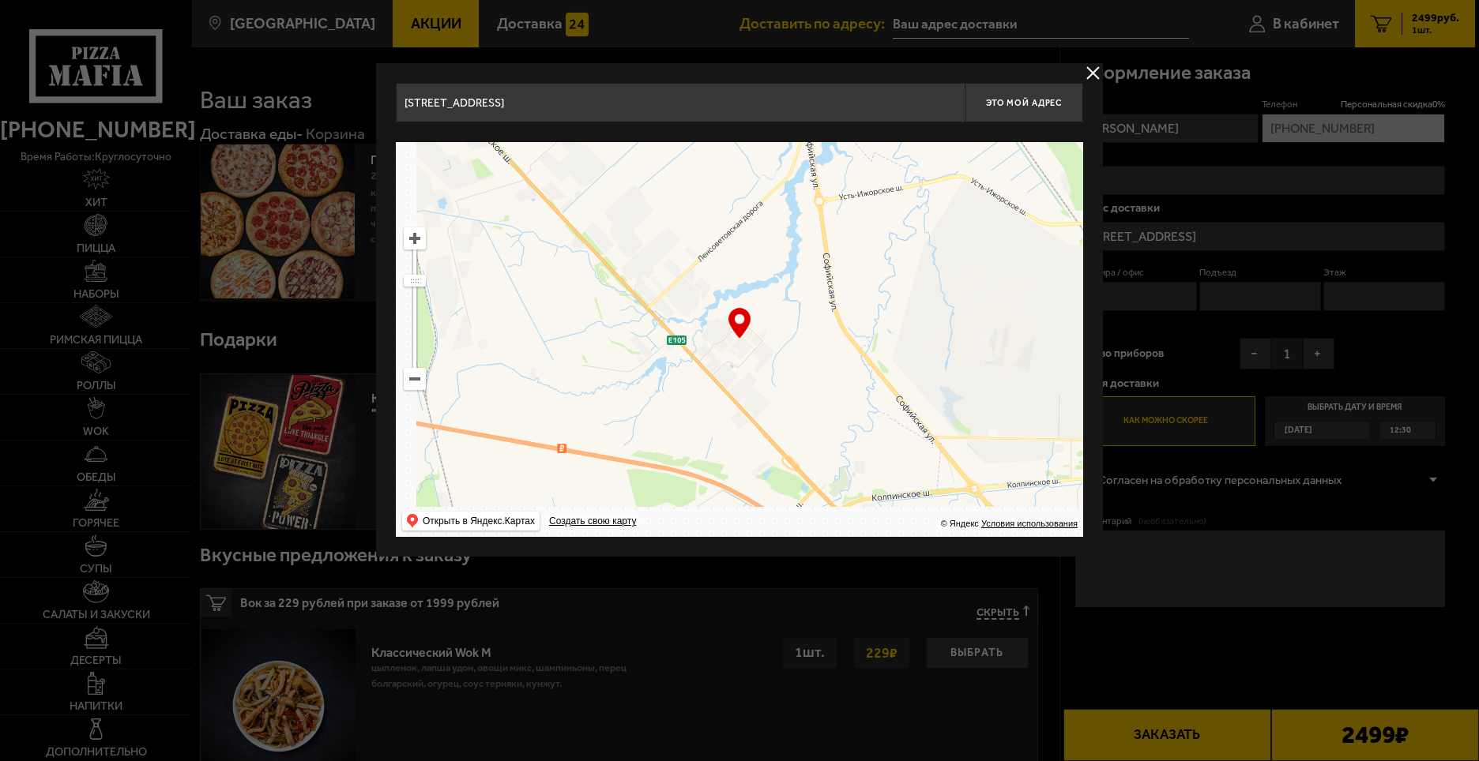
drag, startPoint x: 667, startPoint y: 430, endPoint x: 957, endPoint y: 205, distance: 366.4
click at [957, 205] on ymaps at bounding box center [739, 339] width 687 height 395
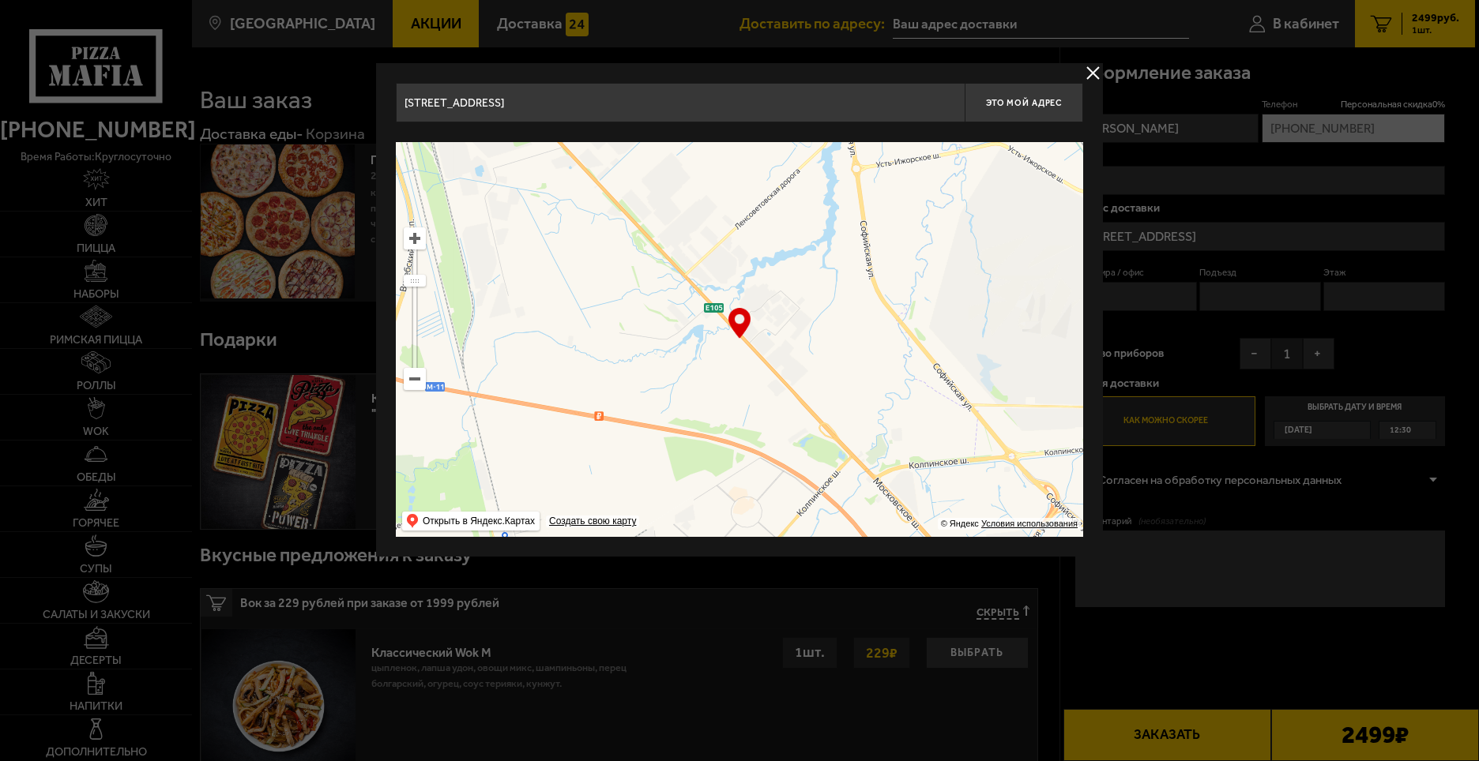
click at [412, 240] on ymaps at bounding box center [414, 238] width 21 height 21
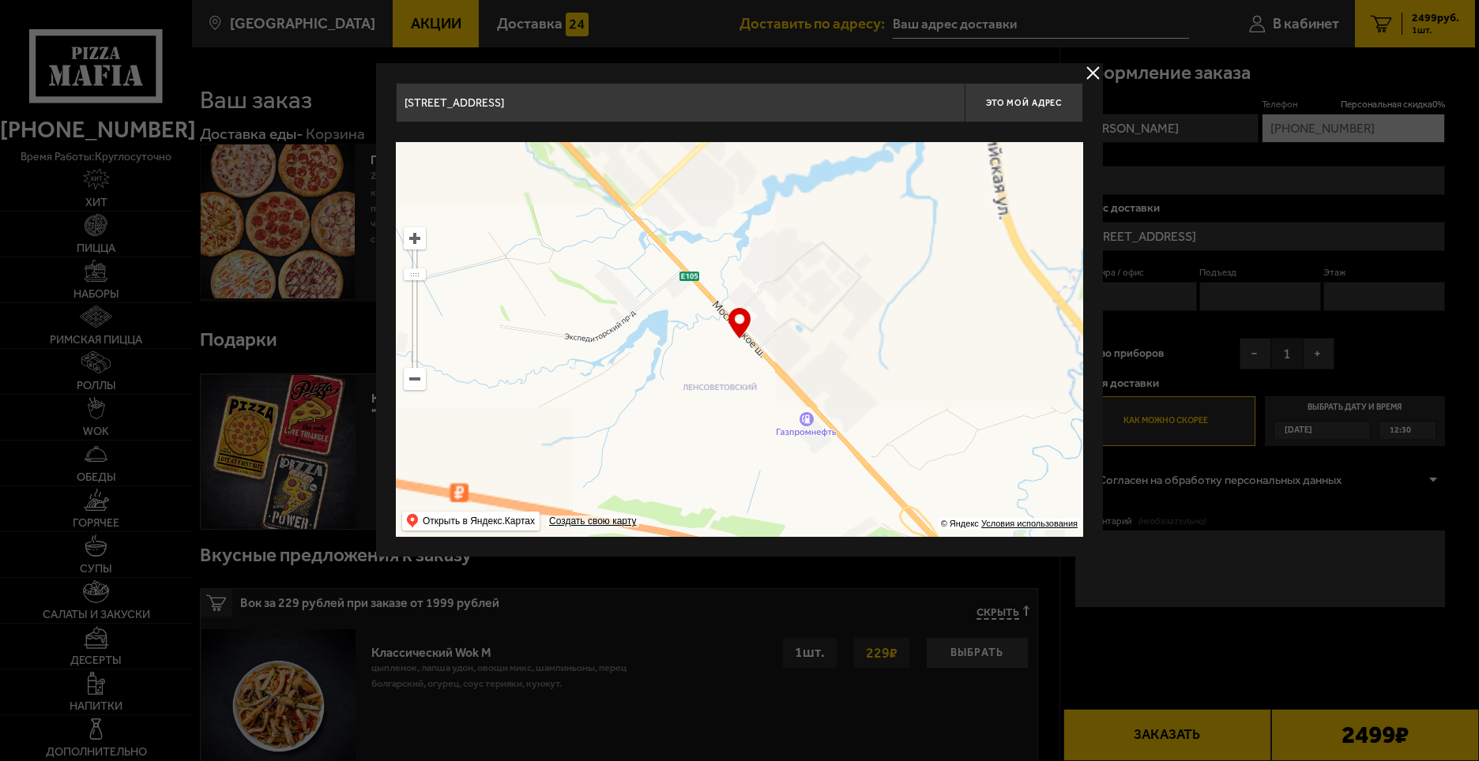
click at [412, 240] on ymaps at bounding box center [414, 238] width 21 height 21
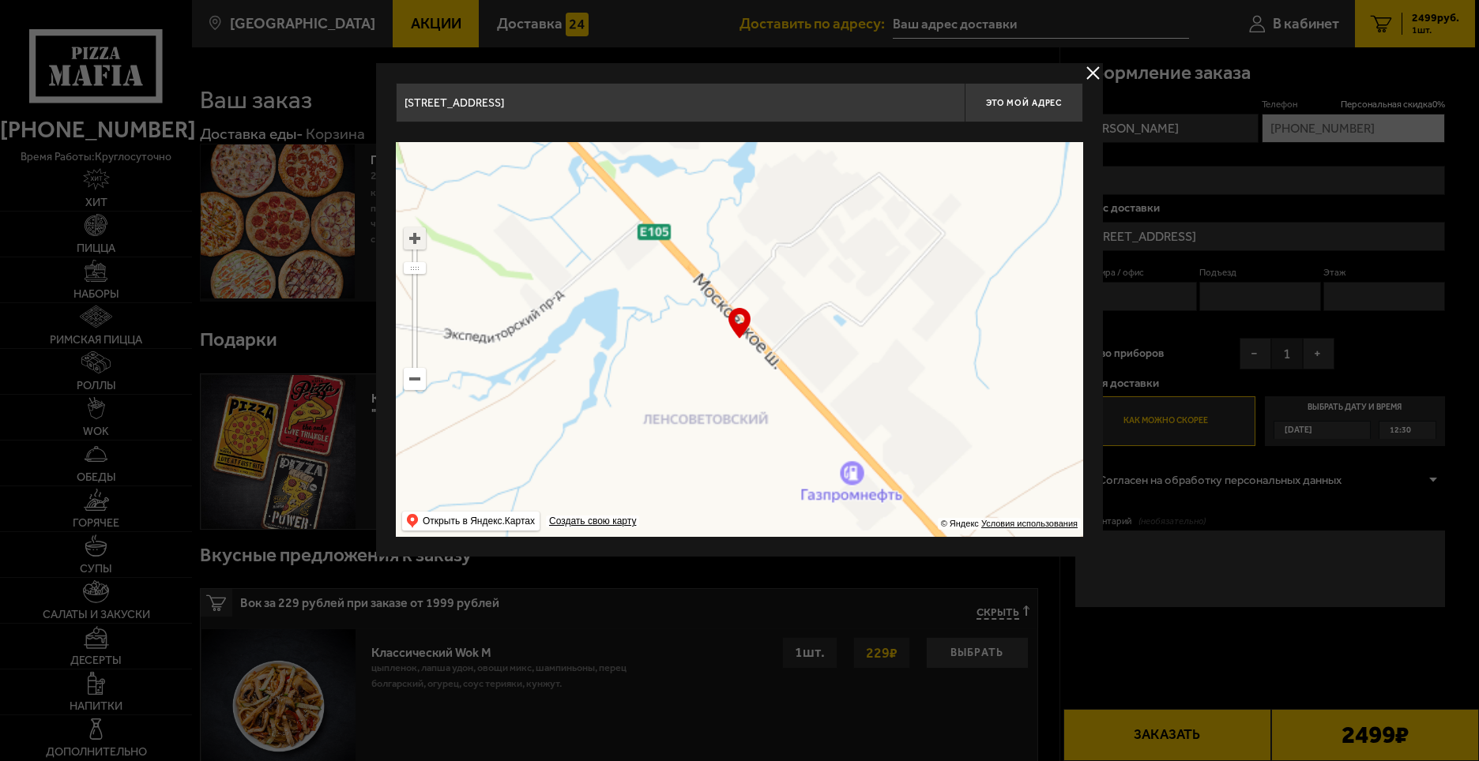
click at [412, 240] on ymaps at bounding box center [414, 238] width 21 height 21
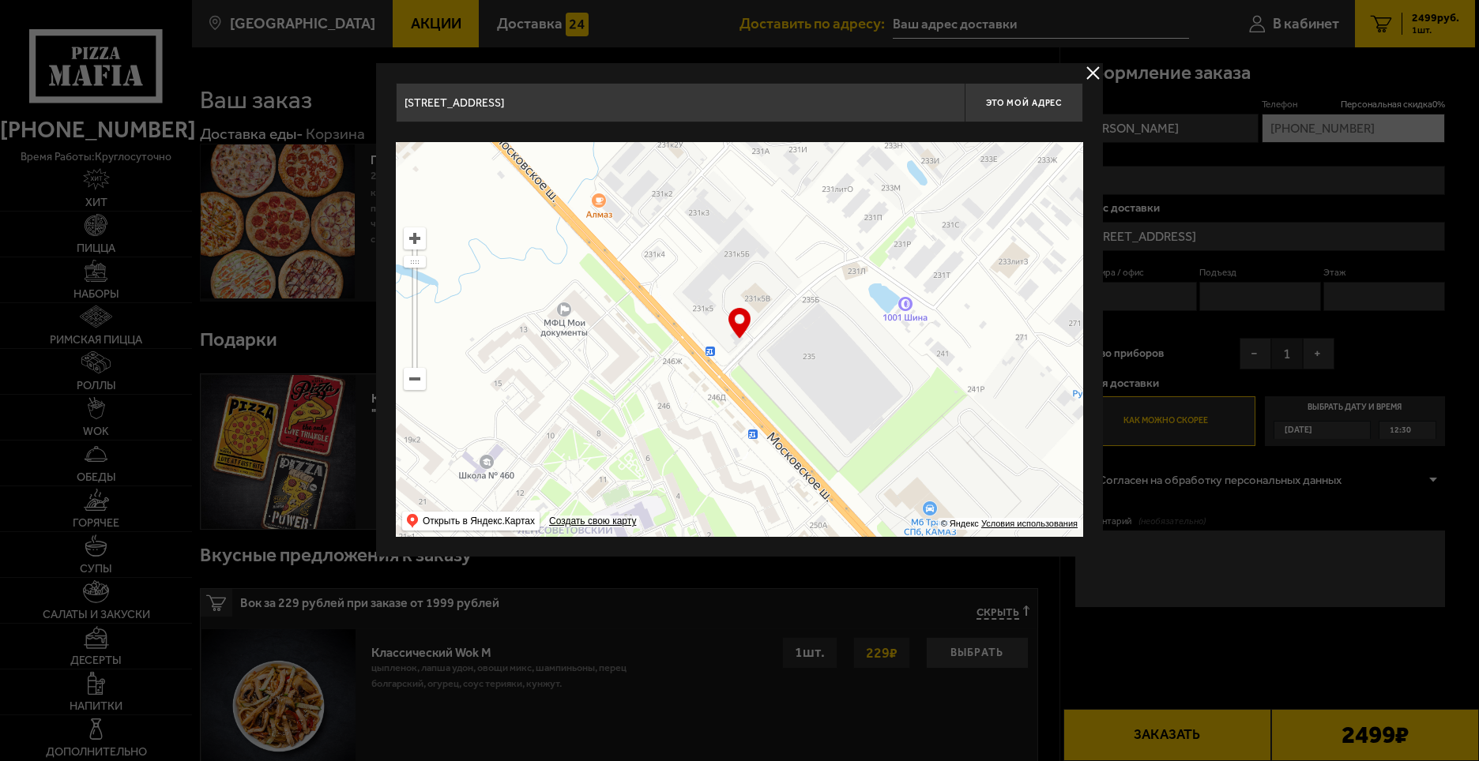
drag, startPoint x: 931, startPoint y: 393, endPoint x: 837, endPoint y: 397, distance: 94.0
click at [837, 397] on ymaps at bounding box center [739, 339] width 687 height 395
click at [413, 240] on ymaps at bounding box center [414, 238] width 21 height 21
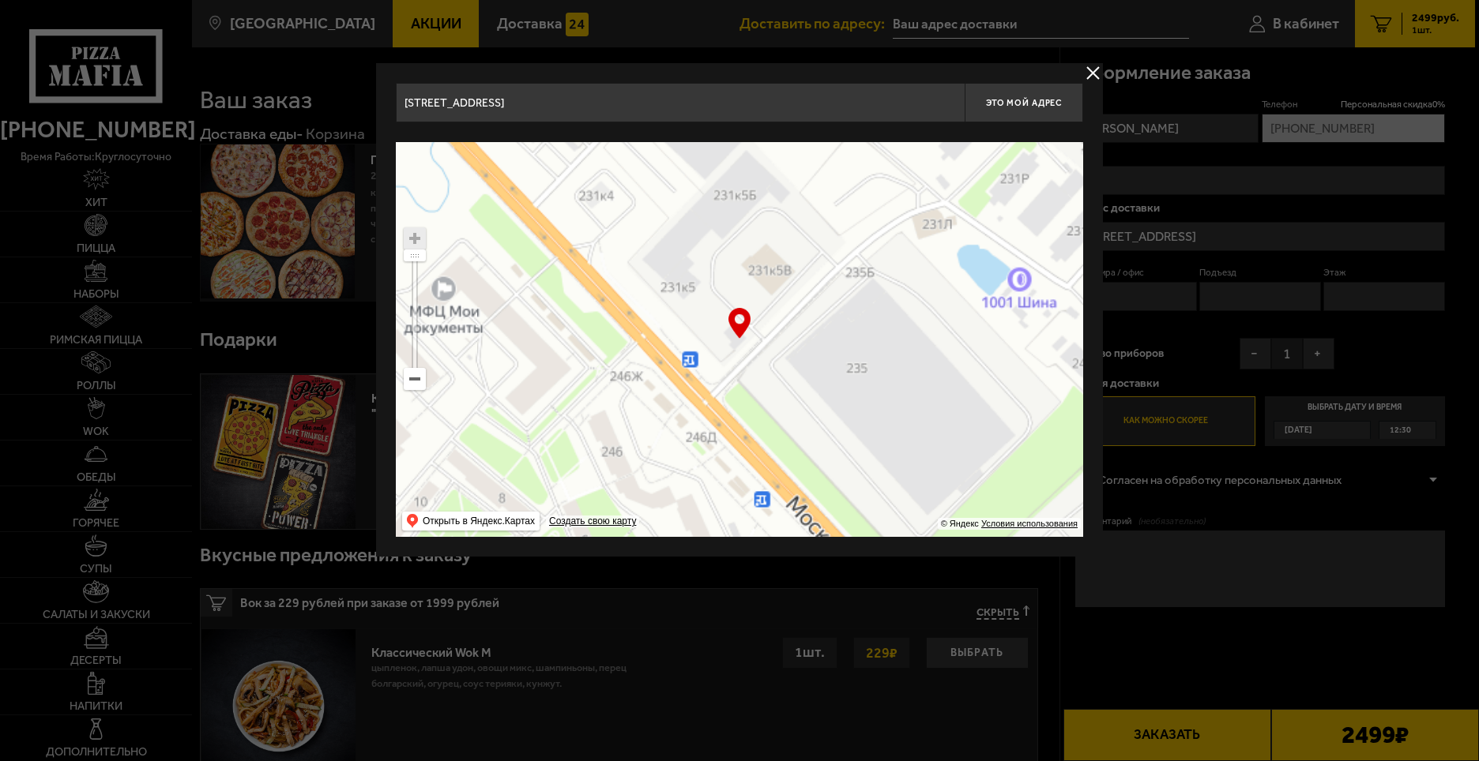
click at [413, 240] on ymaps at bounding box center [414, 238] width 21 height 21
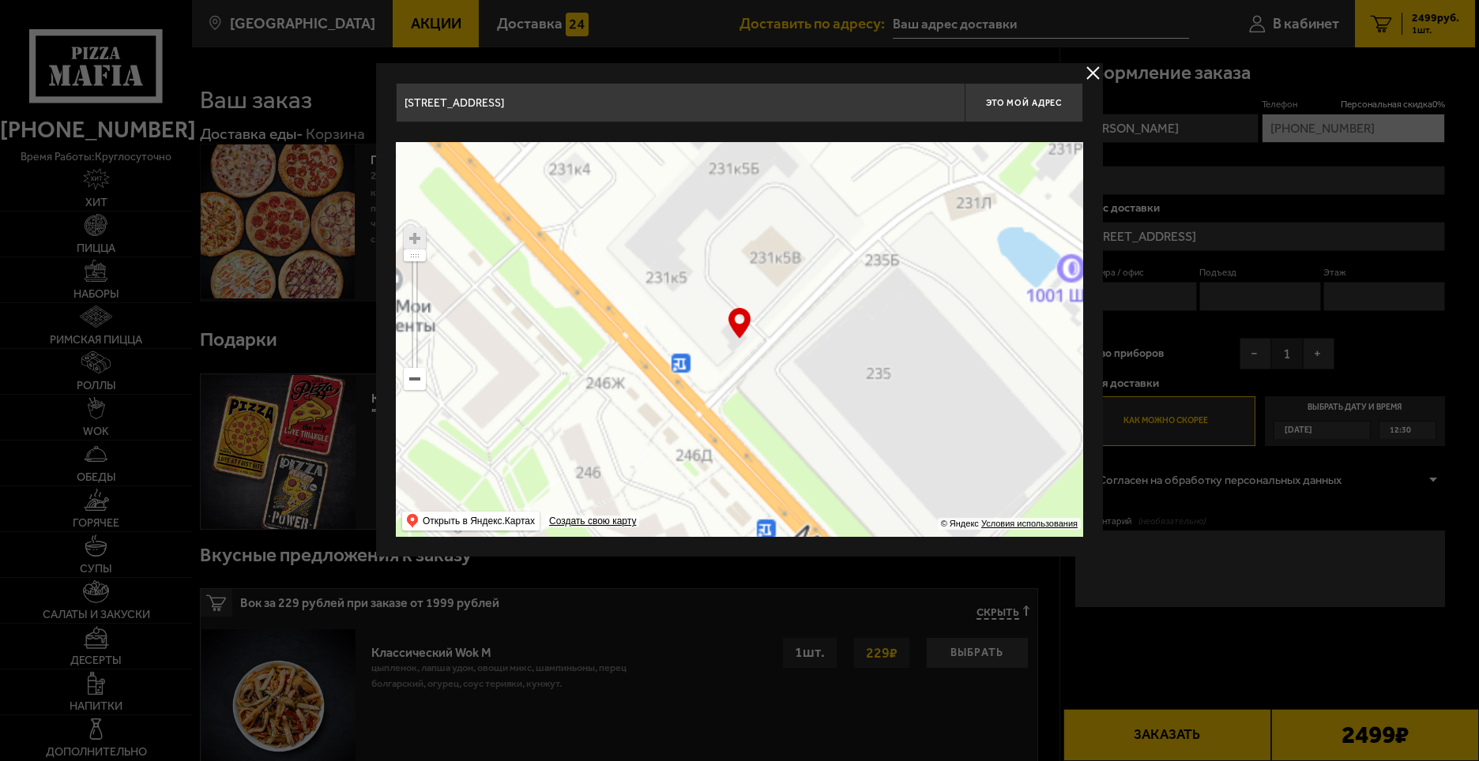
click at [413, 240] on ymaps at bounding box center [414, 238] width 21 height 21
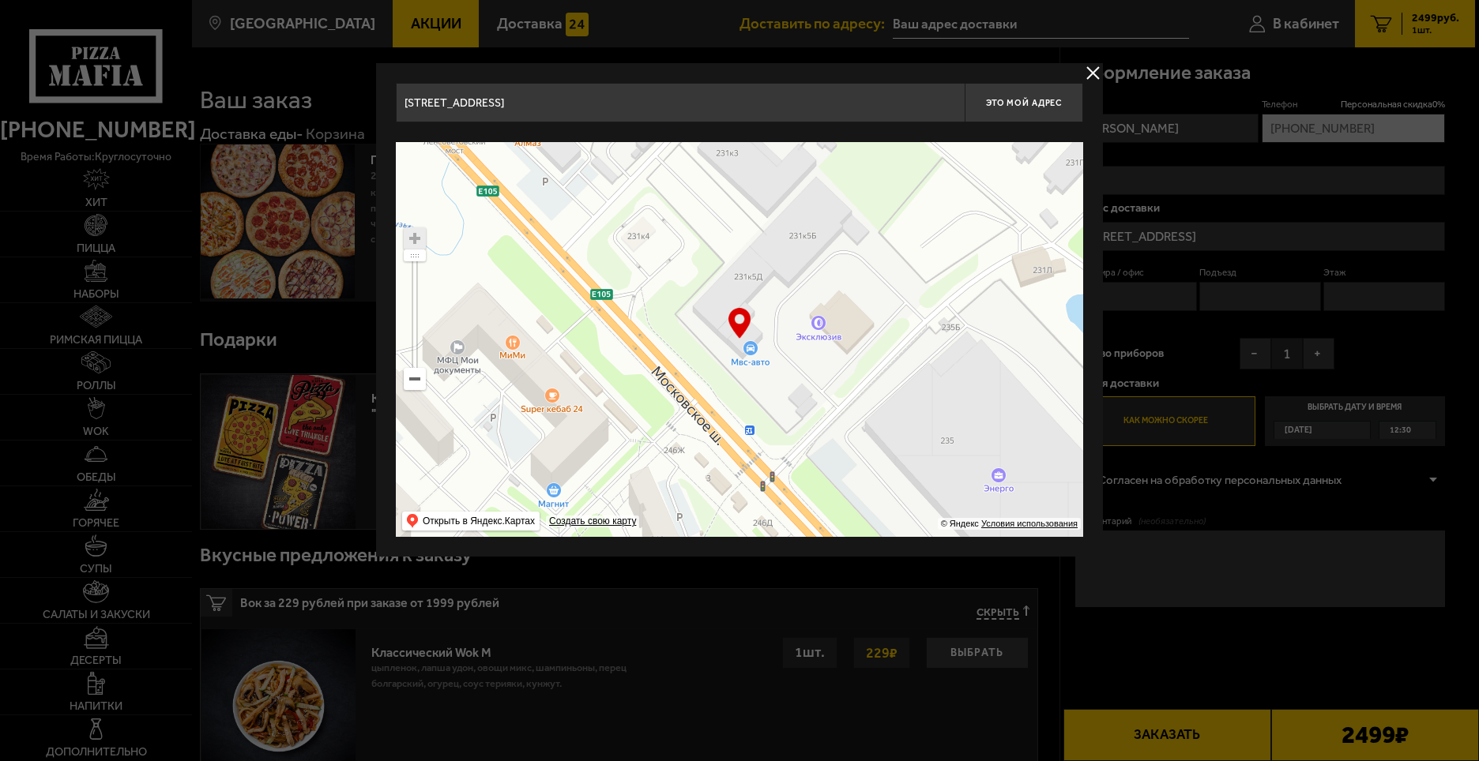
drag, startPoint x: 796, startPoint y: 318, endPoint x: 864, endPoint y: 385, distance: 95.5
click at [864, 385] on ymaps at bounding box center [739, 339] width 687 height 395
type input "[STREET_ADDRESS]"
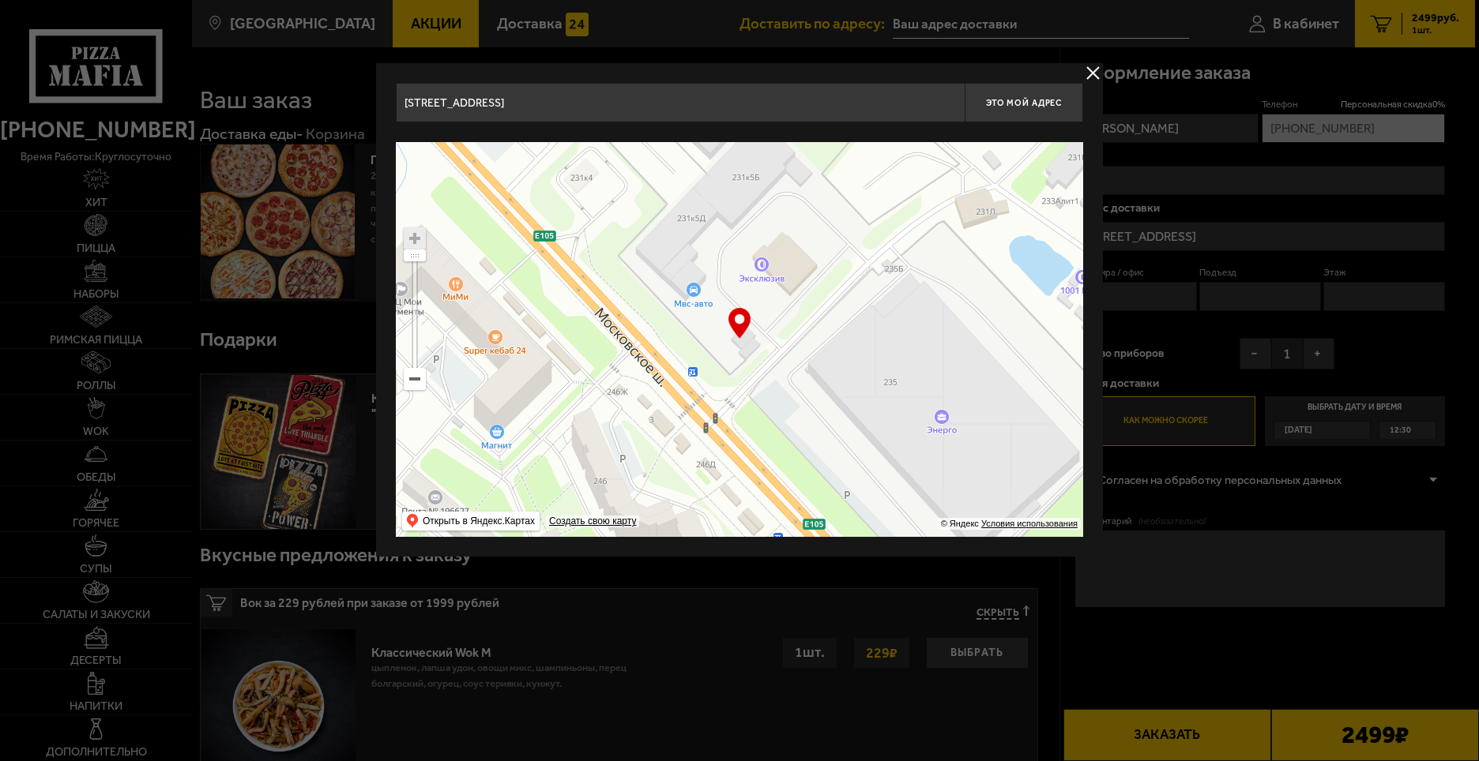
drag, startPoint x: 761, startPoint y: 300, endPoint x: 708, endPoint y: 271, distance: 60.5
click at [708, 271] on ymaps at bounding box center [739, 339] width 687 height 395
click at [1020, 105] on span "Это мой адрес" at bounding box center [1024, 103] width 76 height 10
